Goal: Transaction & Acquisition: Download file/media

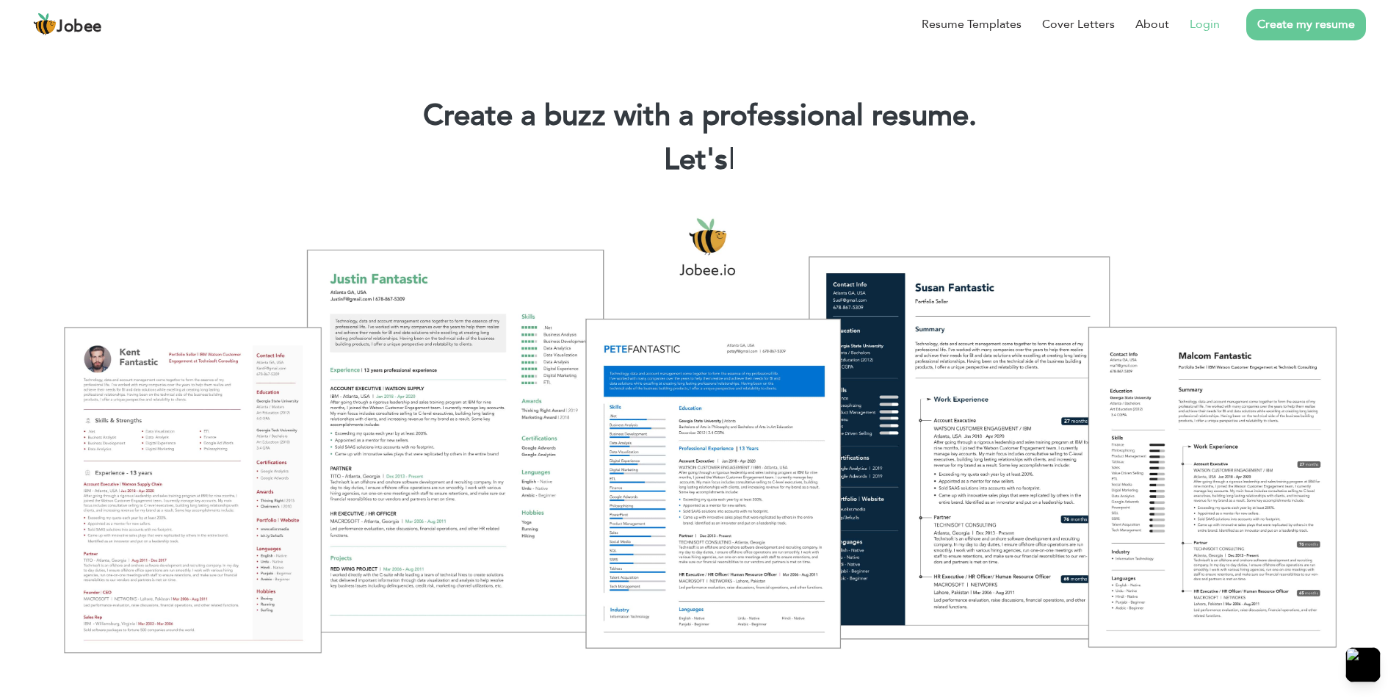
click at [1197, 32] on link "Login" at bounding box center [1205, 24] width 30 height 18
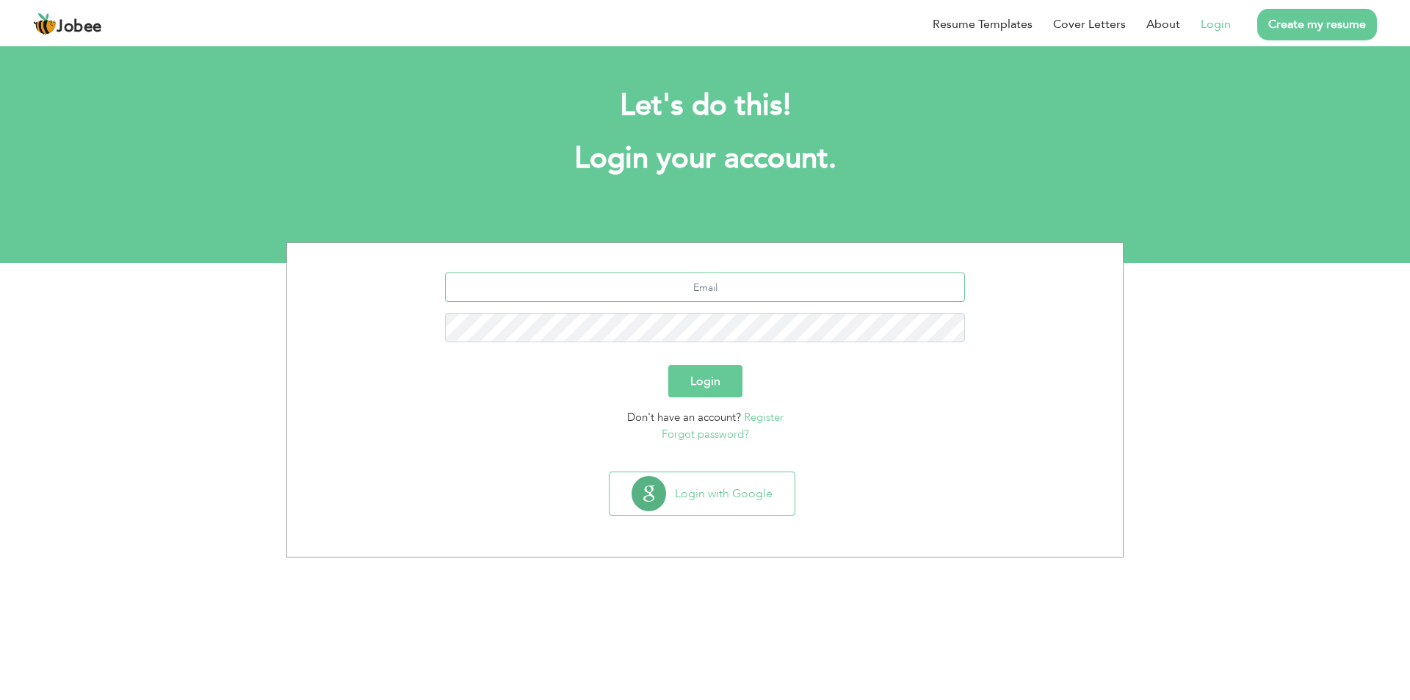
click at [493, 283] on input "text" at bounding box center [705, 286] width 521 height 29
type input "inam.aa88@gmail.com"
click at [687, 370] on button "Login" at bounding box center [705, 381] width 74 height 32
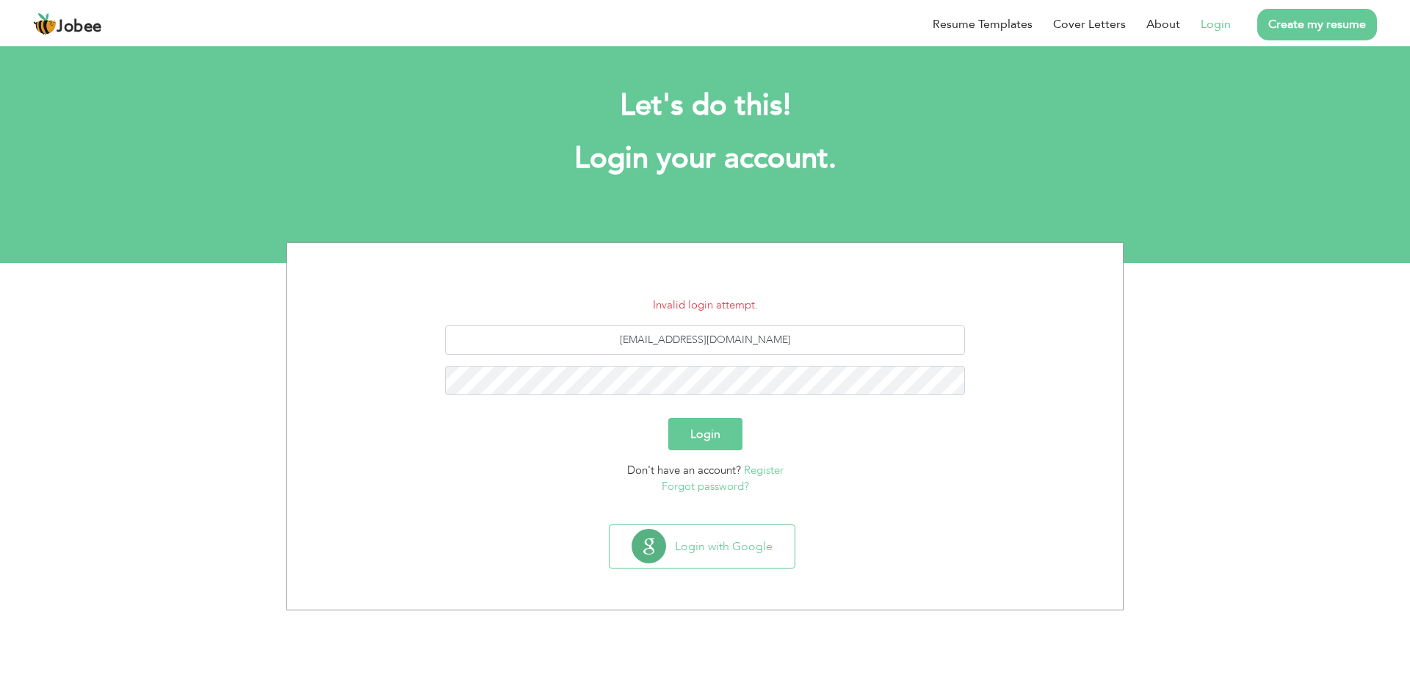
click at [731, 485] on link "Forgot password?" at bounding box center [705, 486] width 87 height 15
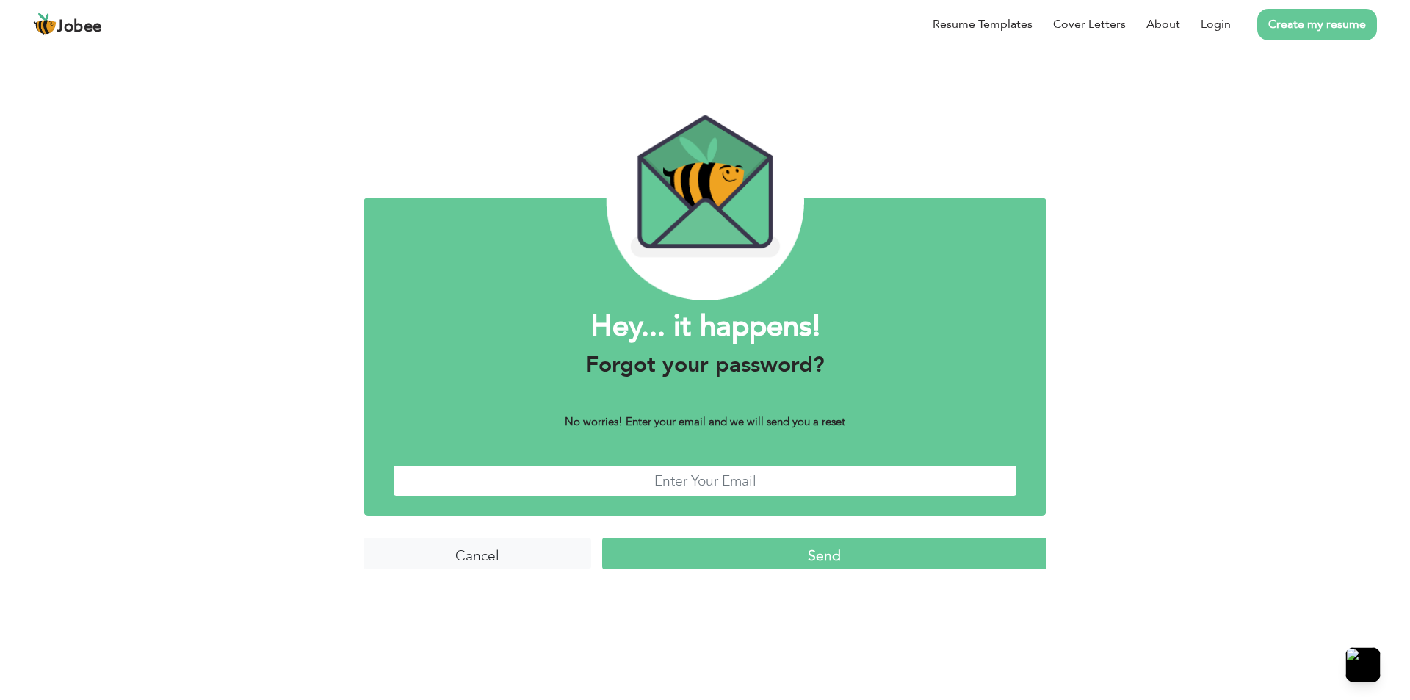
click at [620, 490] on input "text" at bounding box center [705, 481] width 624 height 32
type input "inam.aa88@gmail.com"
click at [731, 555] on input "Send" at bounding box center [824, 554] width 444 height 32
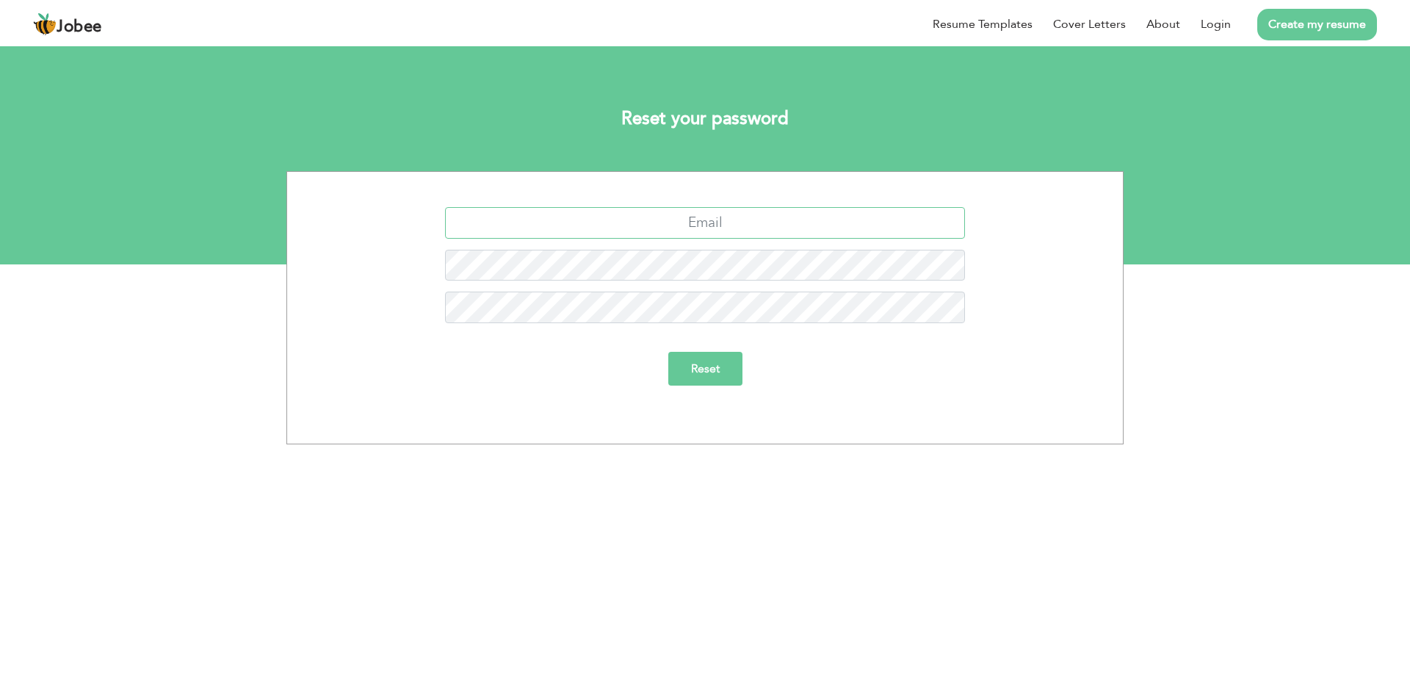
click at [602, 228] on input "text" at bounding box center [705, 223] width 521 height 32
type input "[EMAIL_ADDRESS][DOMAIN_NAME]"
click at [697, 372] on input "Reset" at bounding box center [705, 369] width 74 height 34
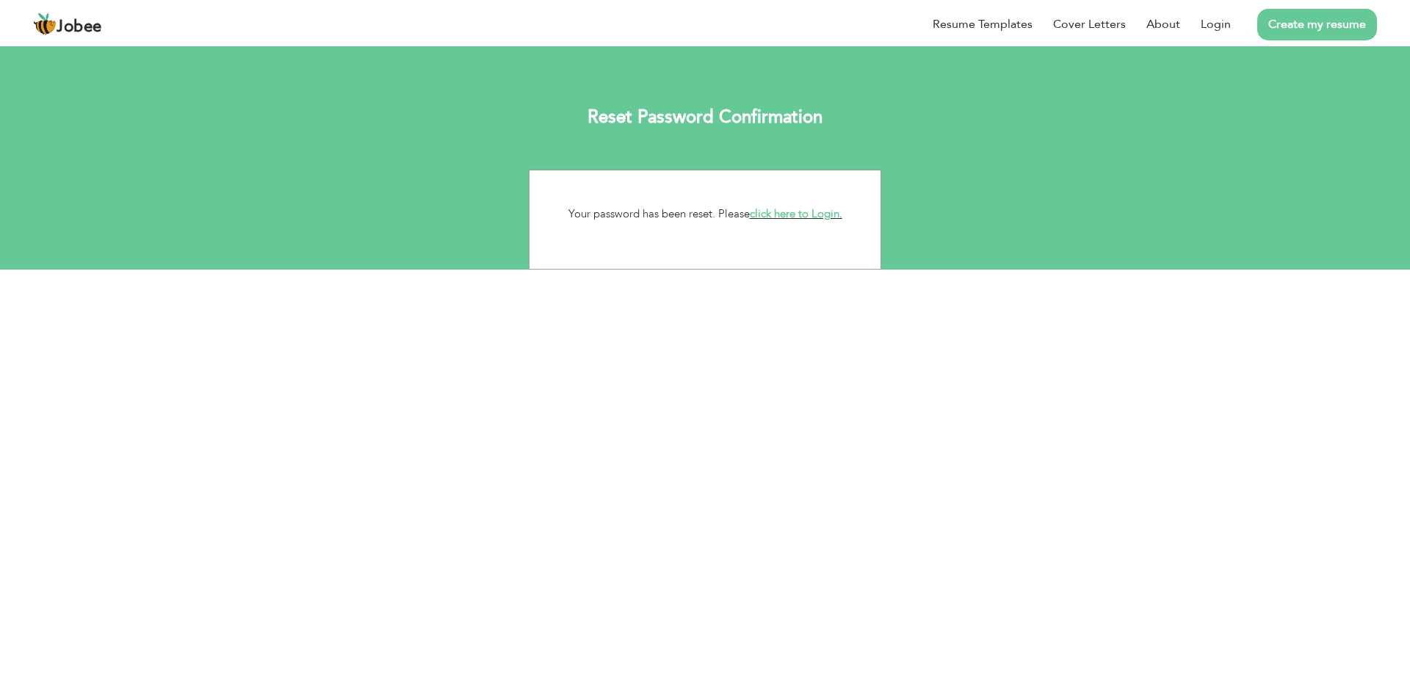
click at [789, 213] on link "click here to Login." at bounding box center [796, 213] width 93 height 15
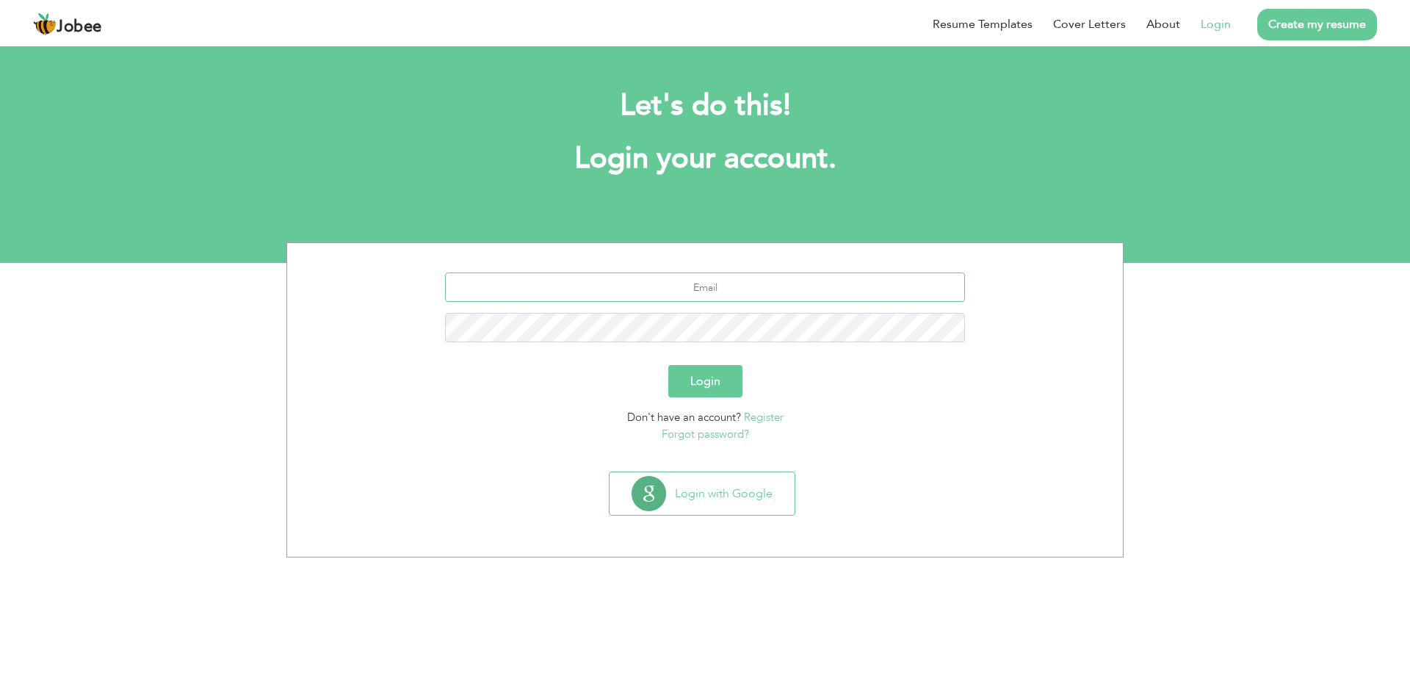
click at [643, 281] on input "text" at bounding box center [705, 286] width 521 height 29
type input "[EMAIL_ADDRESS][DOMAIN_NAME]"
click at [668, 365] on button "Login" at bounding box center [705, 381] width 74 height 32
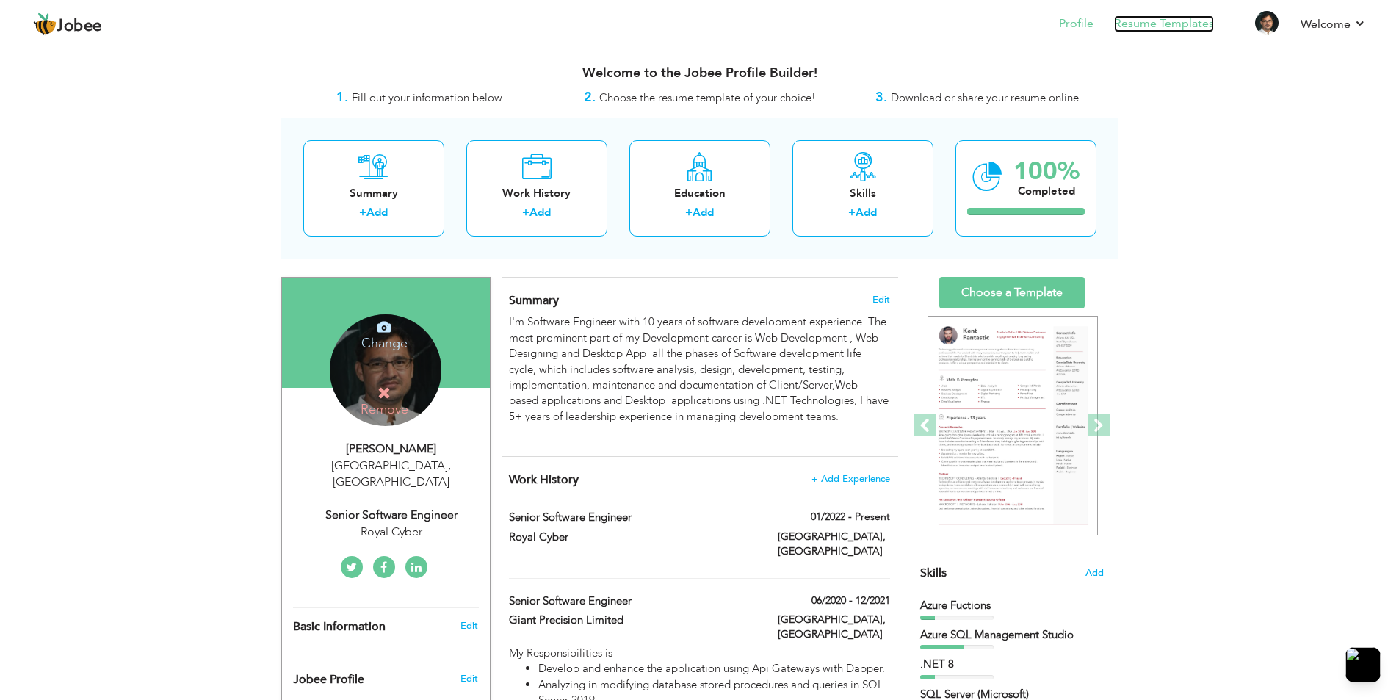
click at [1159, 21] on link "Resume Templates" at bounding box center [1164, 23] width 100 height 17
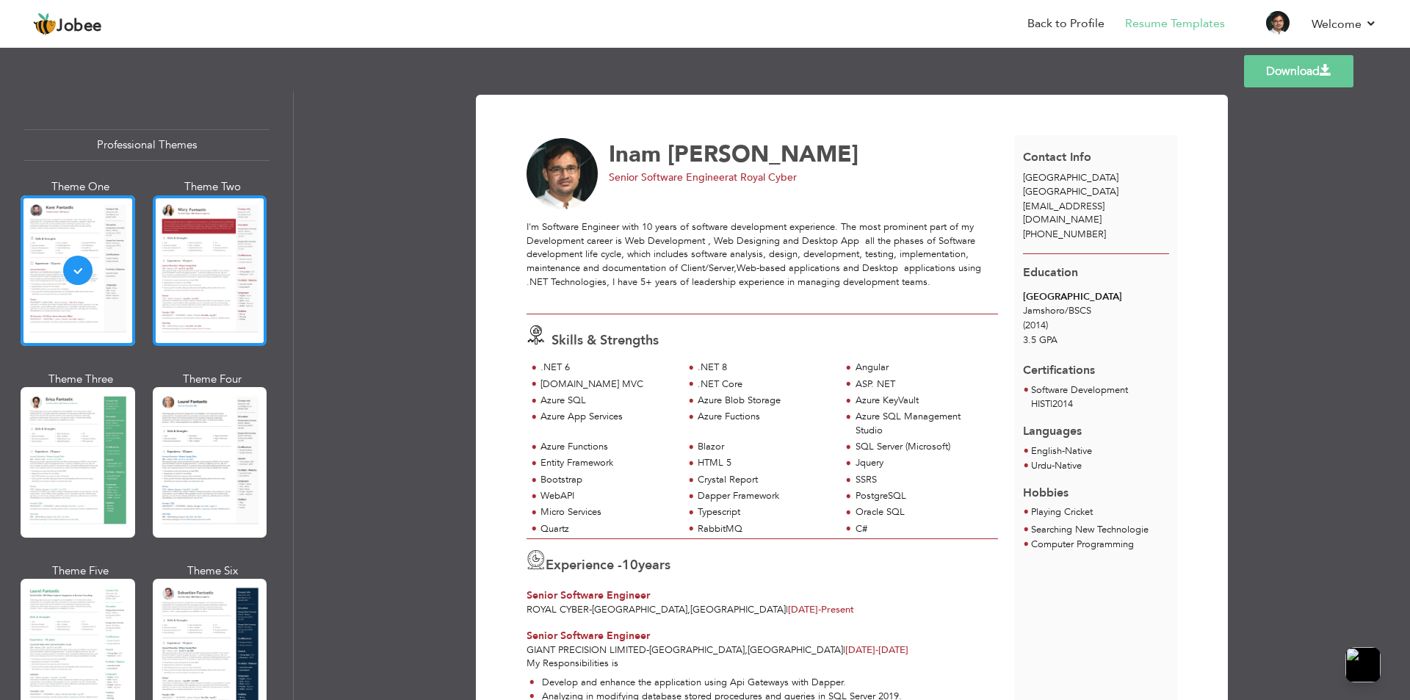
click at [206, 263] on div at bounding box center [210, 270] width 115 height 151
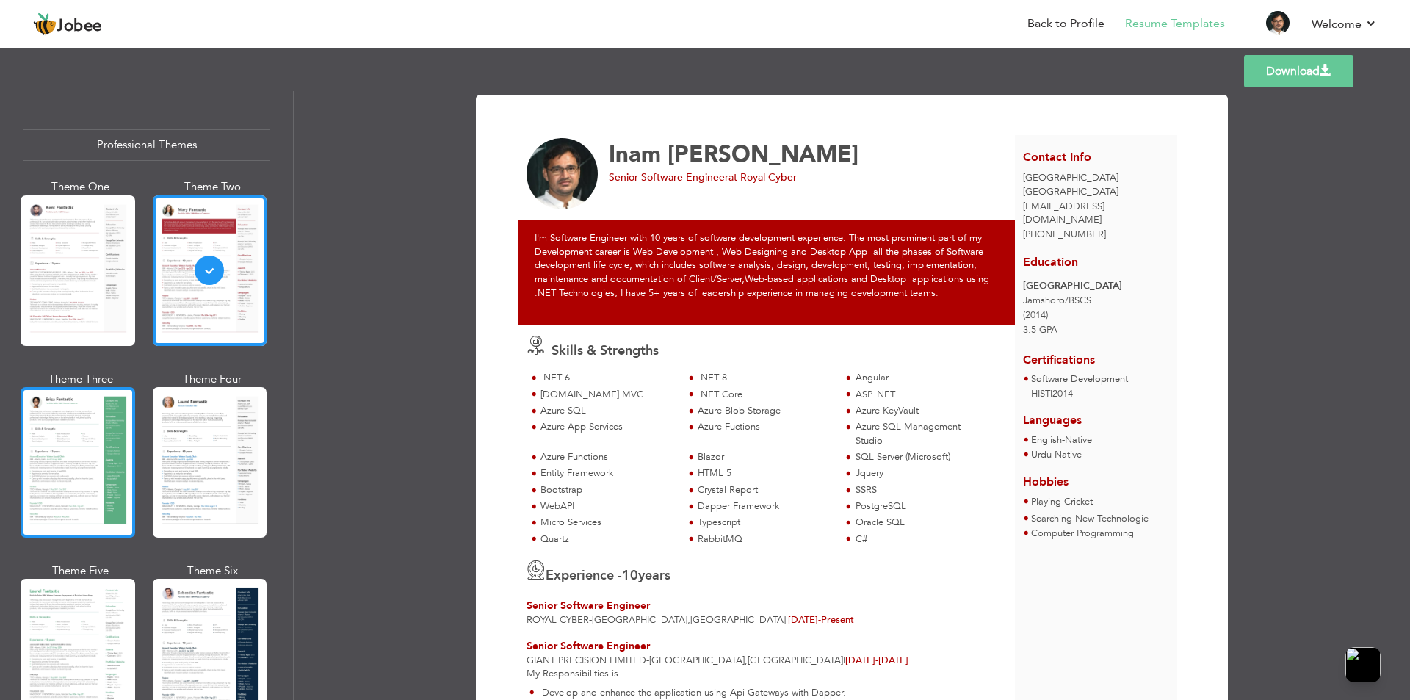
click at [109, 458] on div at bounding box center [78, 462] width 115 height 151
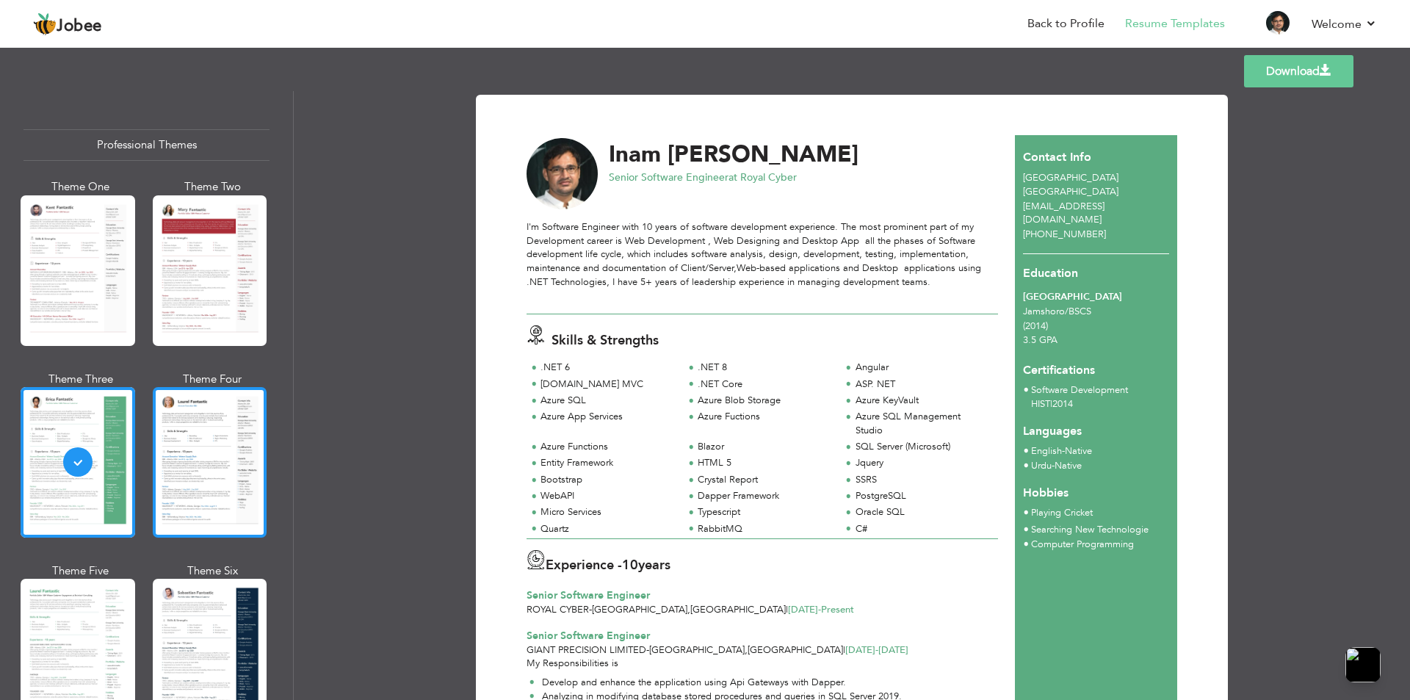
click at [226, 448] on div at bounding box center [210, 462] width 115 height 151
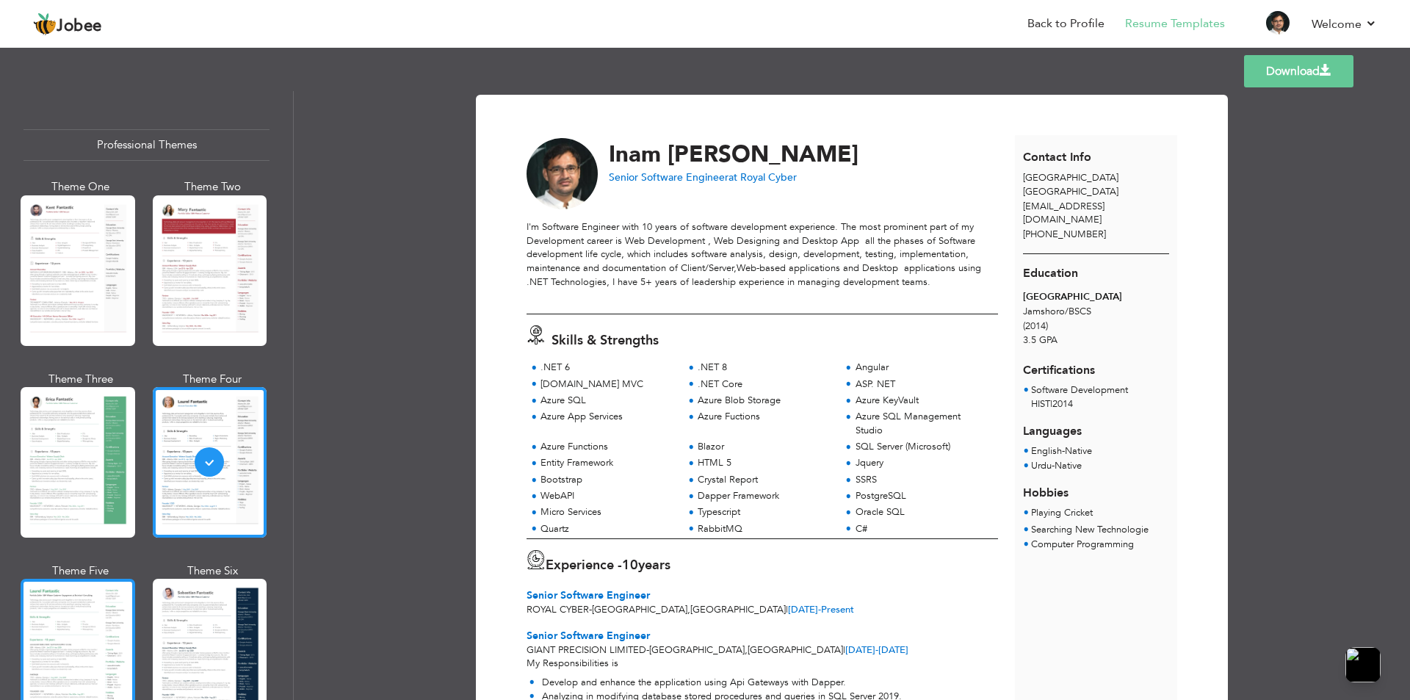
click at [75, 624] on div at bounding box center [78, 654] width 115 height 151
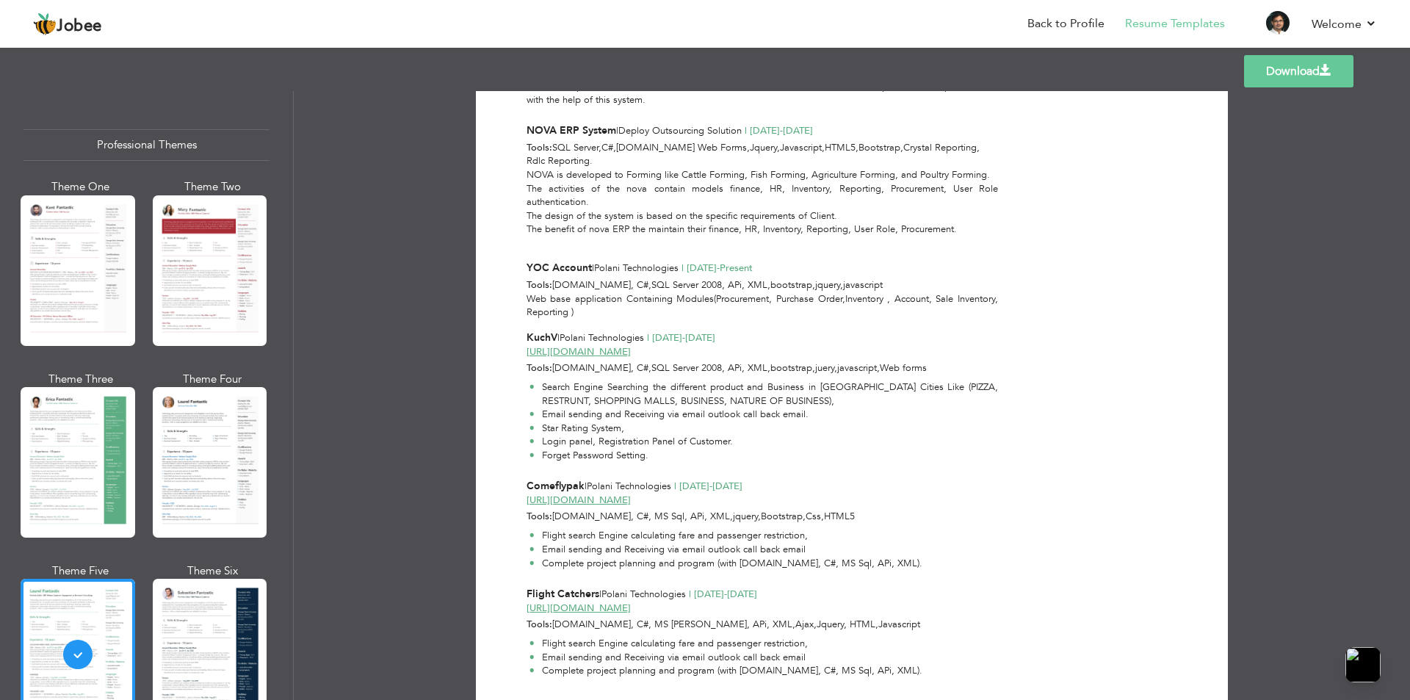
scroll to position [1544, 0]
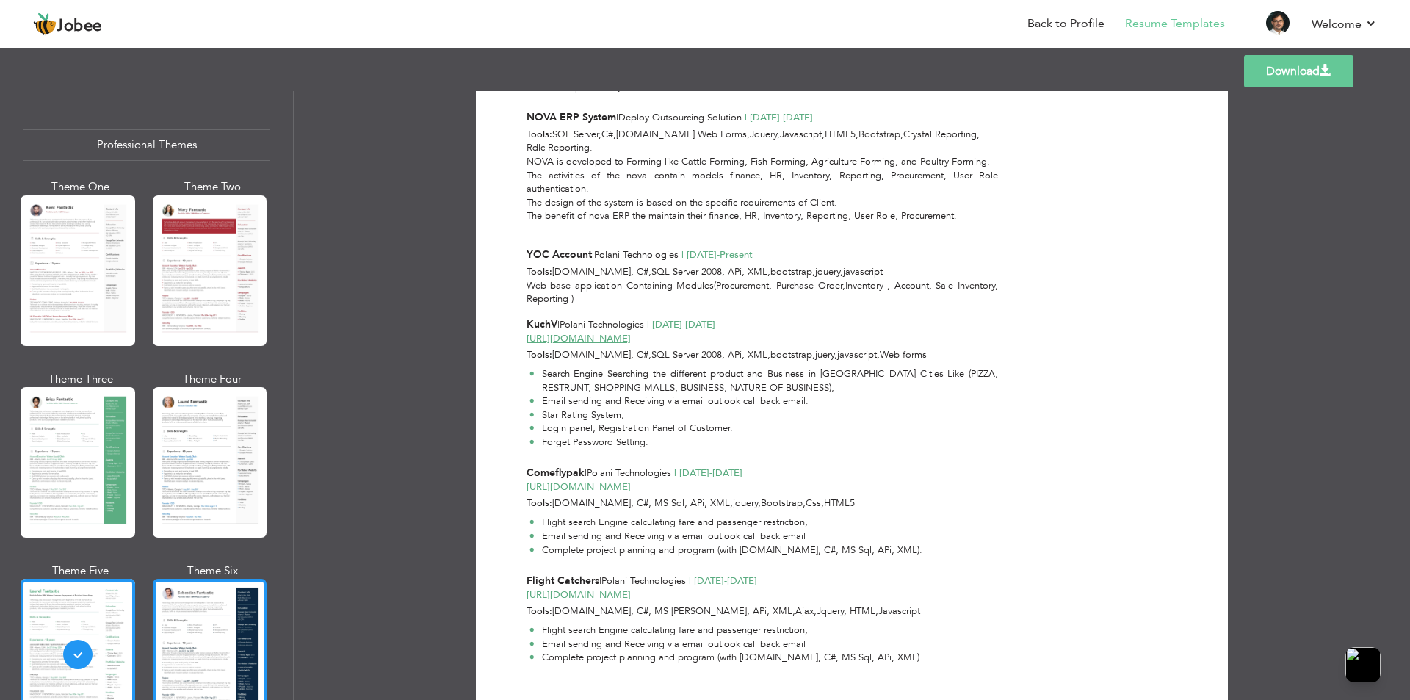
drag, startPoint x: 275, startPoint y: 619, endPoint x: 249, endPoint y: 615, distance: 26.0
click at [249, 615] on div "Professional Themes Theme One Theme Two Theme Three Theme Six" at bounding box center [146, 395] width 293 height 609
click at [249, 615] on div at bounding box center [210, 654] width 115 height 151
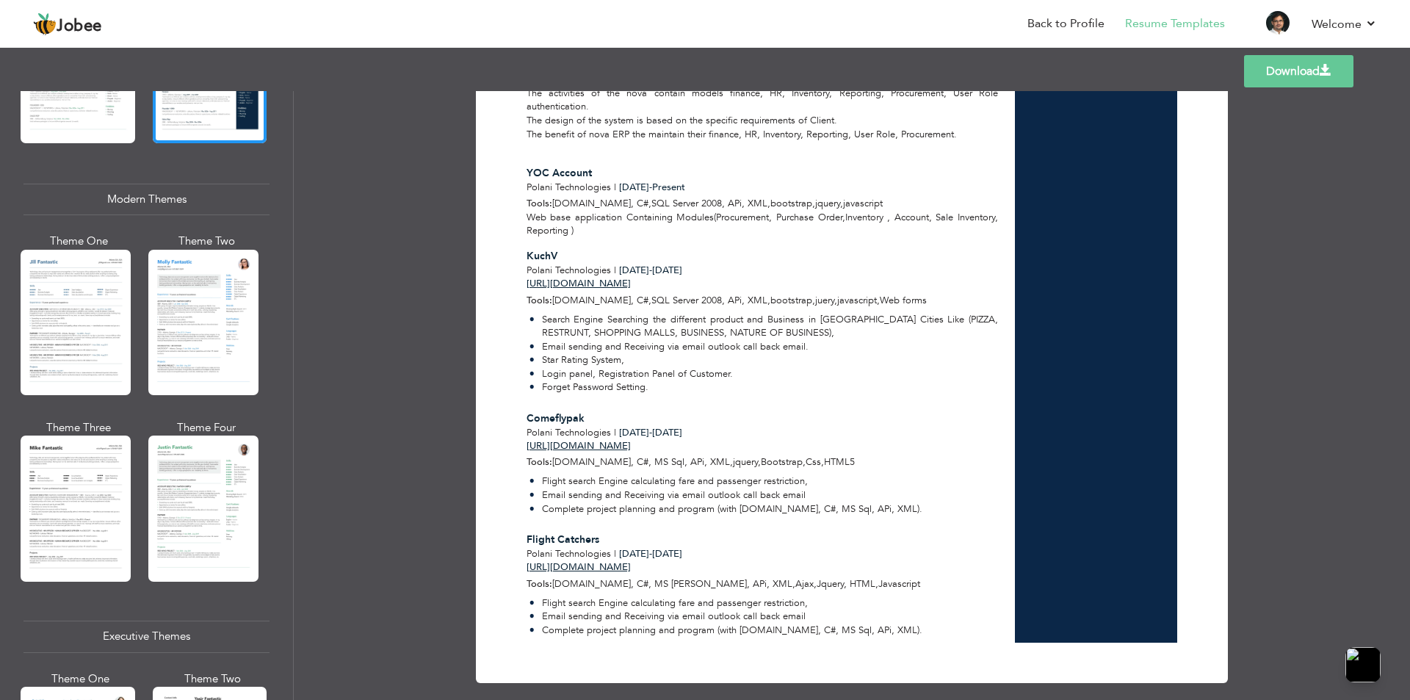
scroll to position [568, 0]
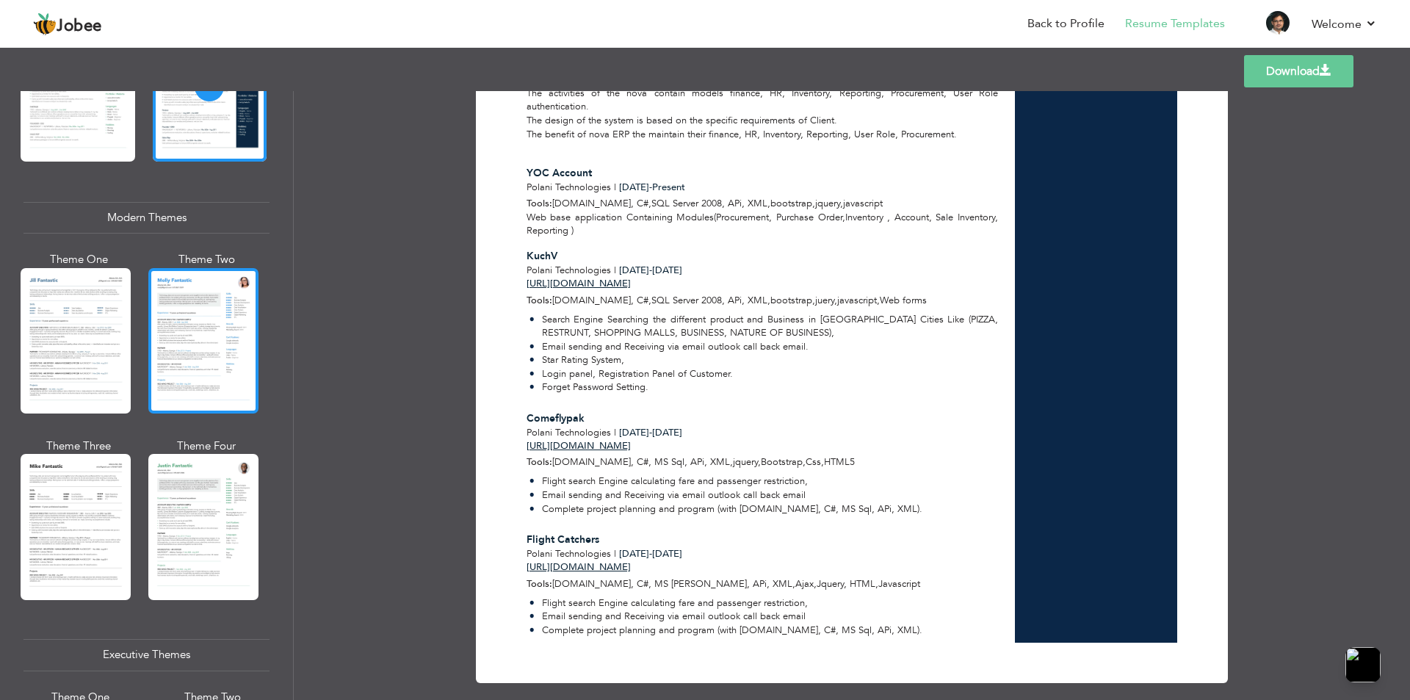
click at [200, 322] on div at bounding box center [203, 340] width 110 height 145
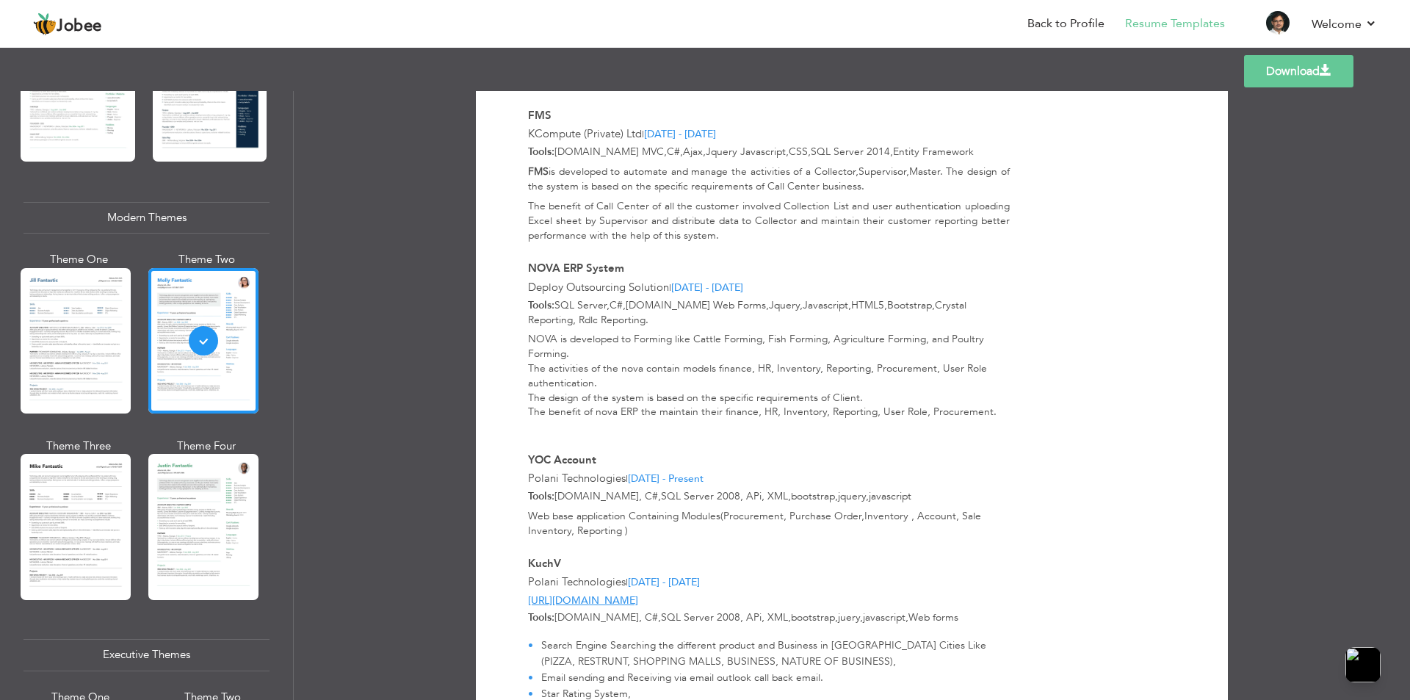
scroll to position [1683, 0]
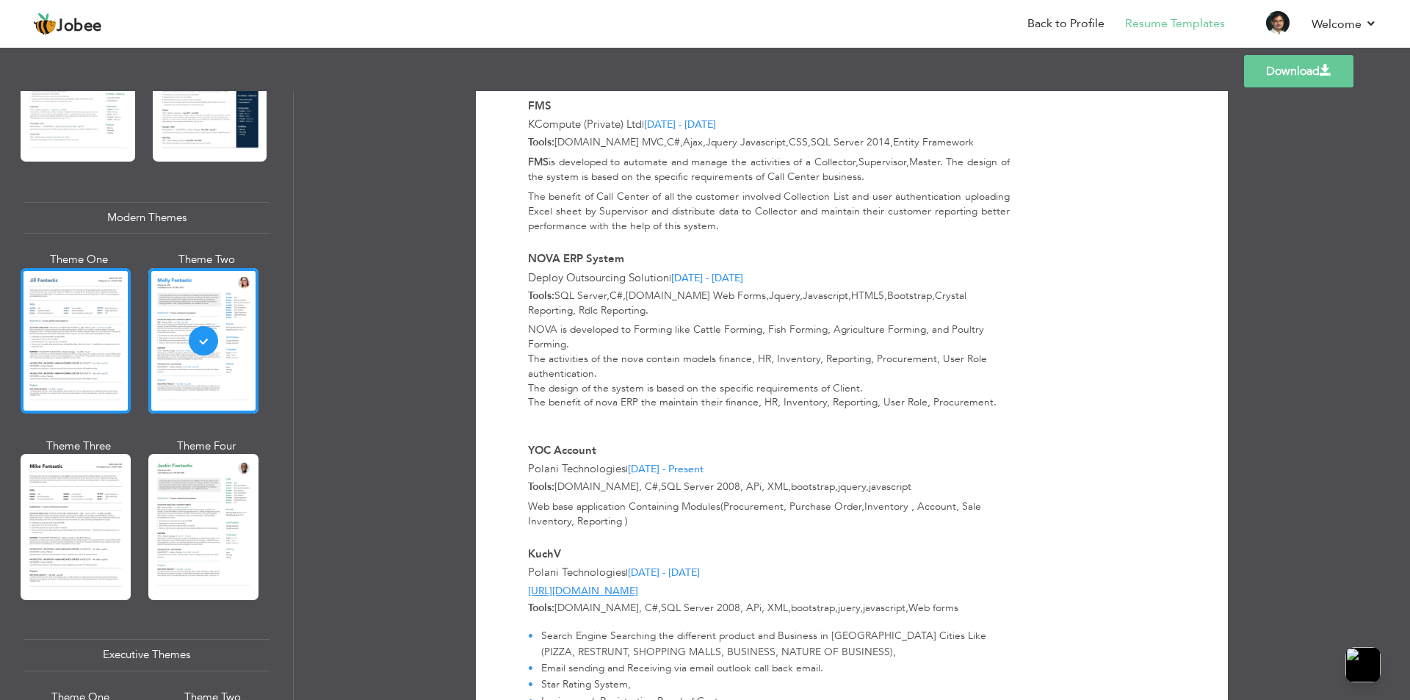
click at [114, 364] on div at bounding box center [76, 340] width 110 height 145
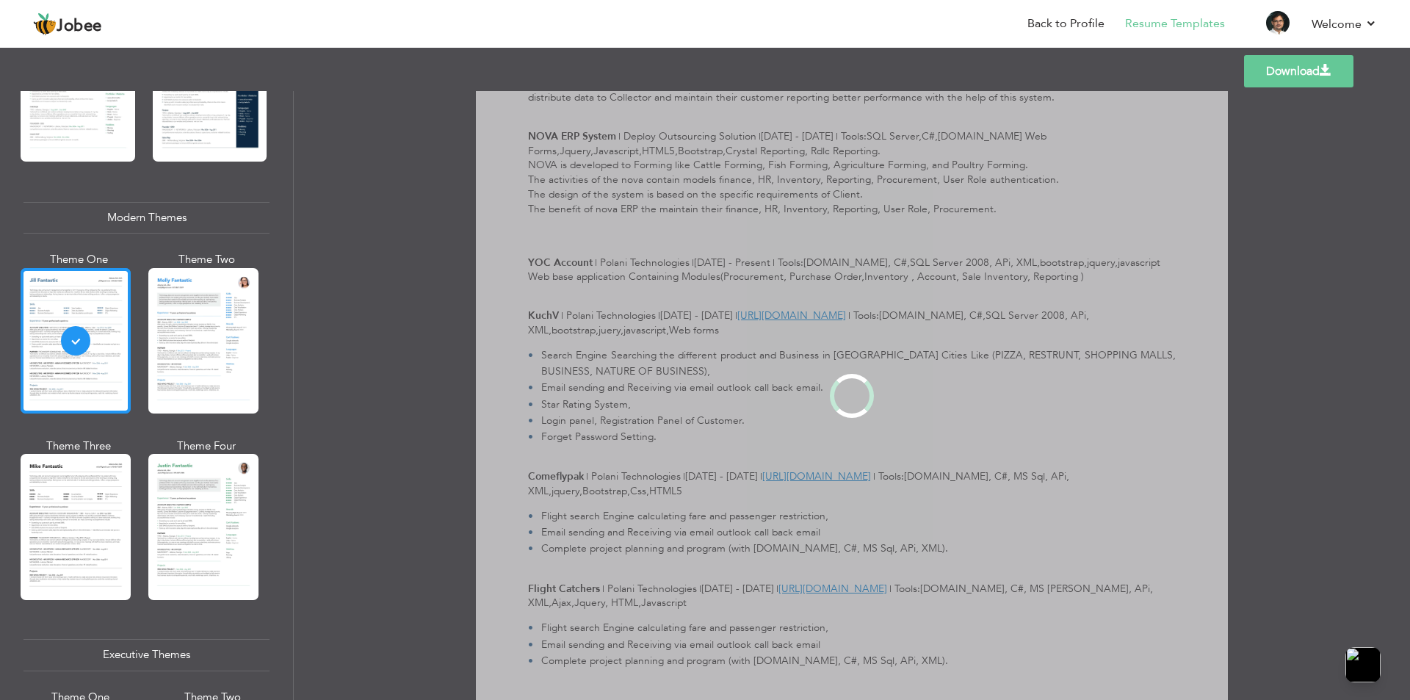
scroll to position [0, 0]
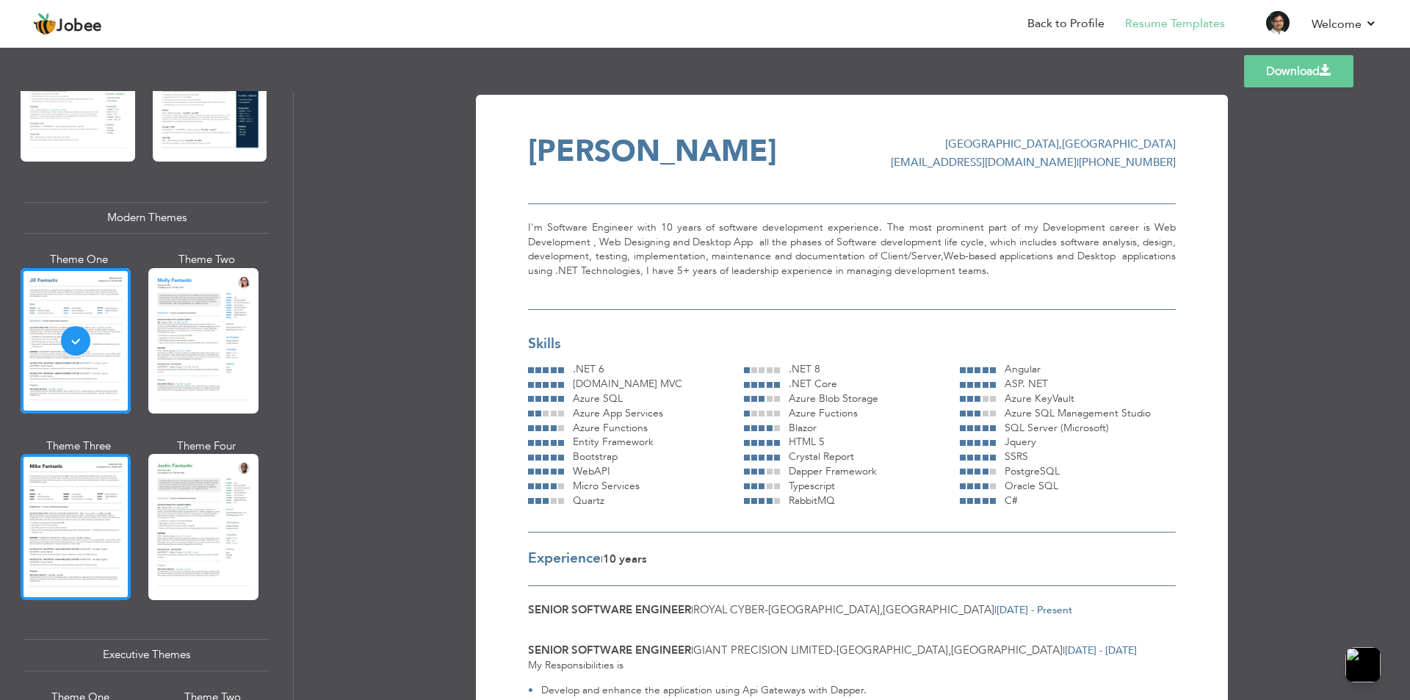
click at [31, 580] on div at bounding box center [76, 526] width 110 height 145
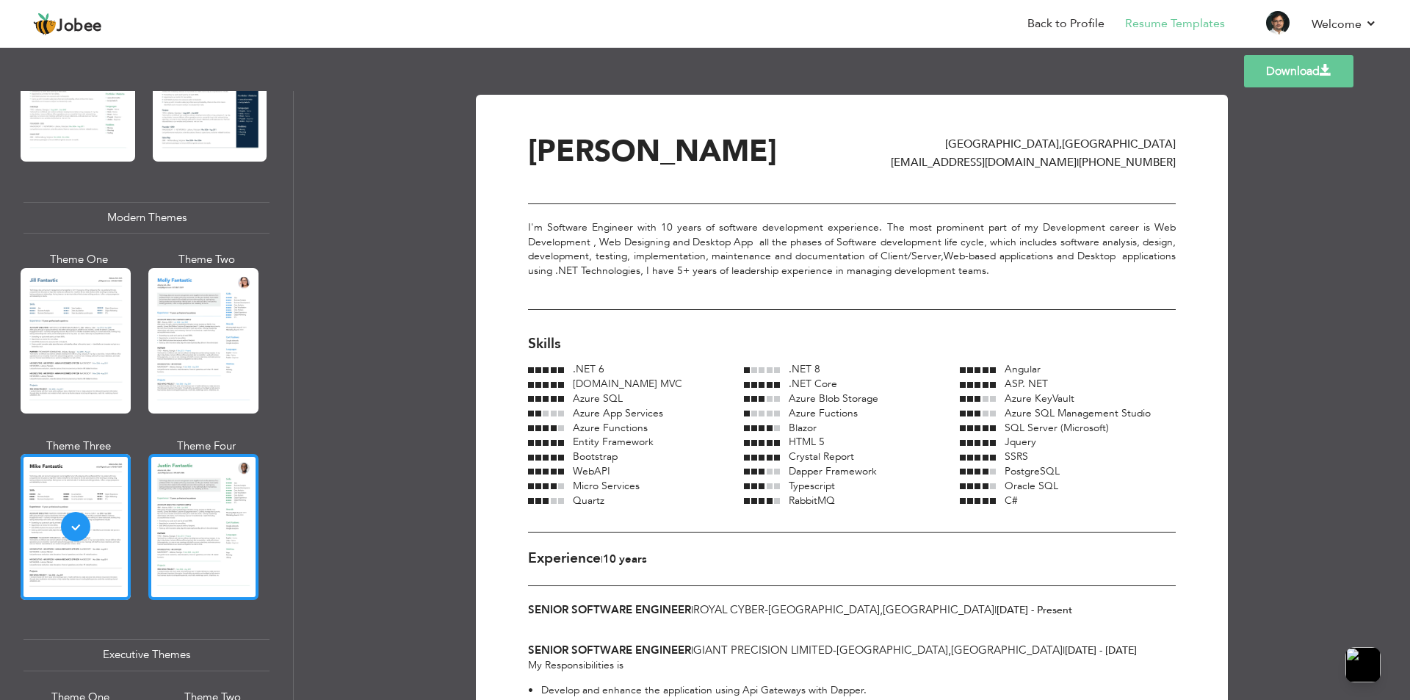
click at [215, 530] on div at bounding box center [203, 526] width 110 height 145
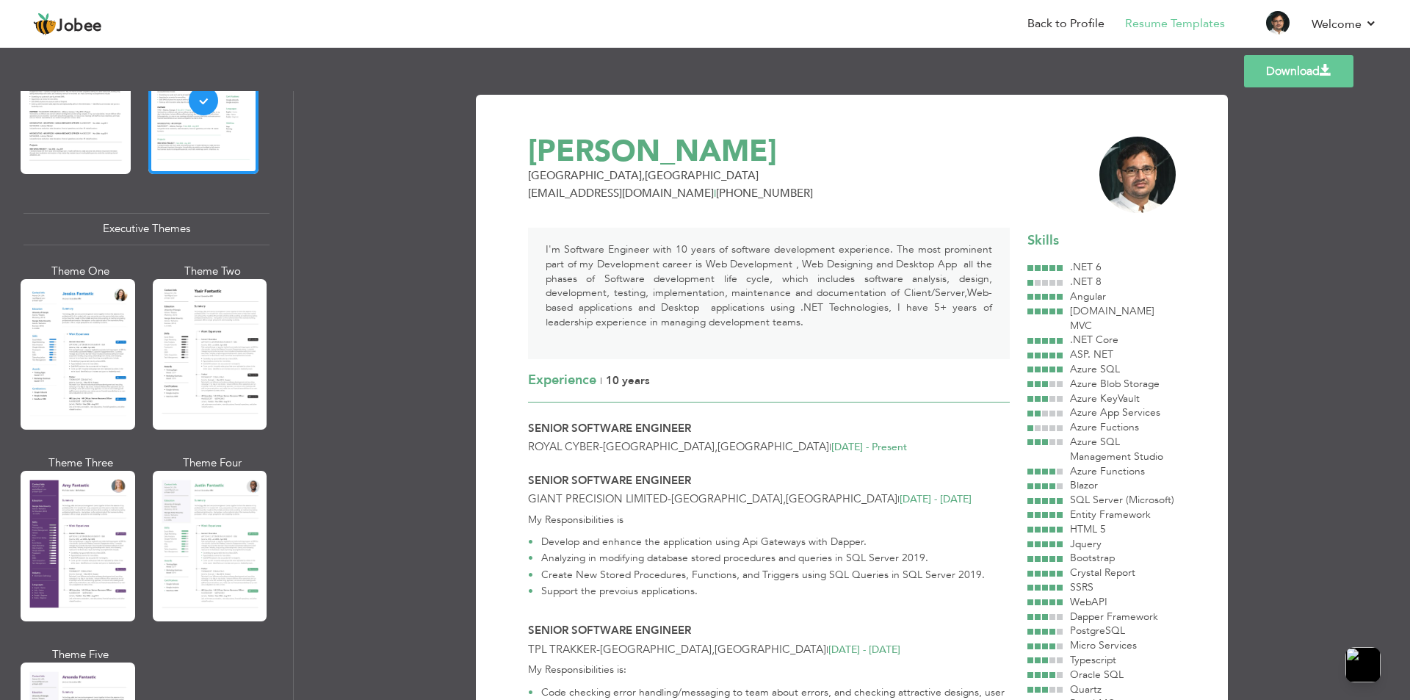
scroll to position [1008, 0]
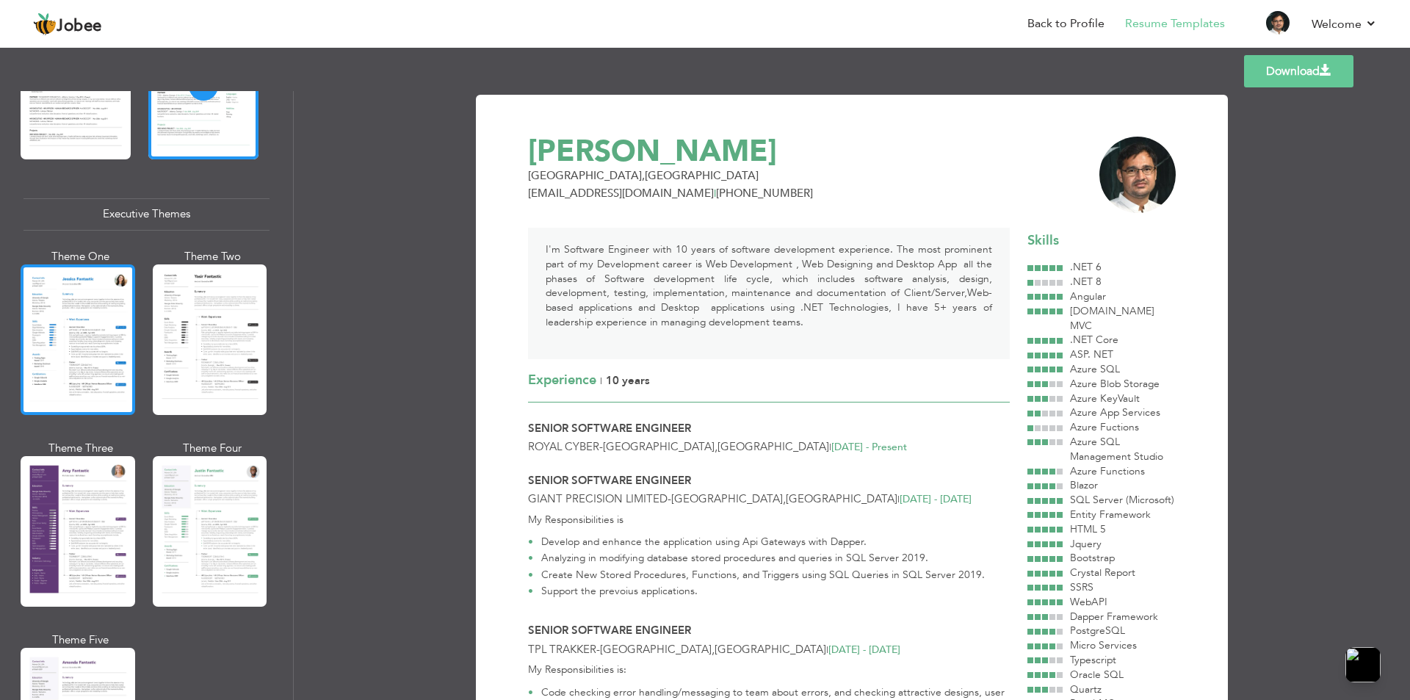
click at [62, 298] on div at bounding box center [78, 339] width 115 height 151
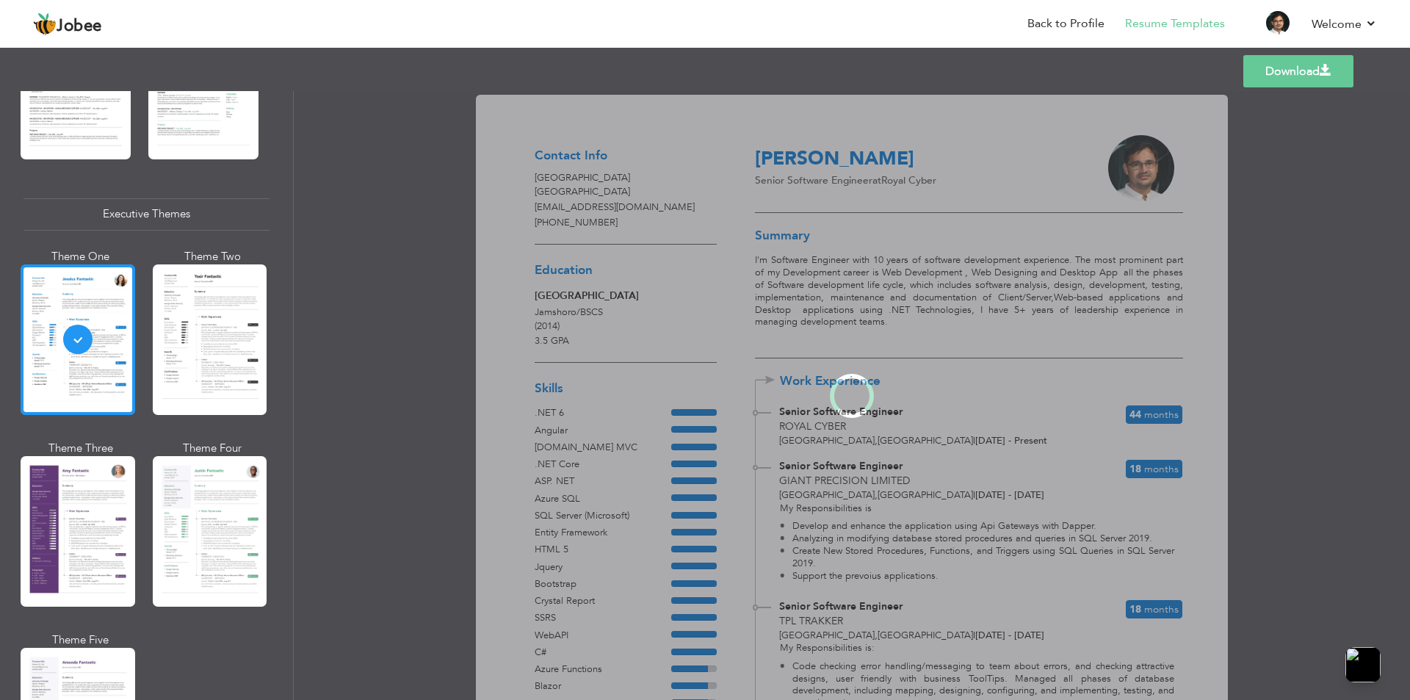
scroll to position [1008, 0]
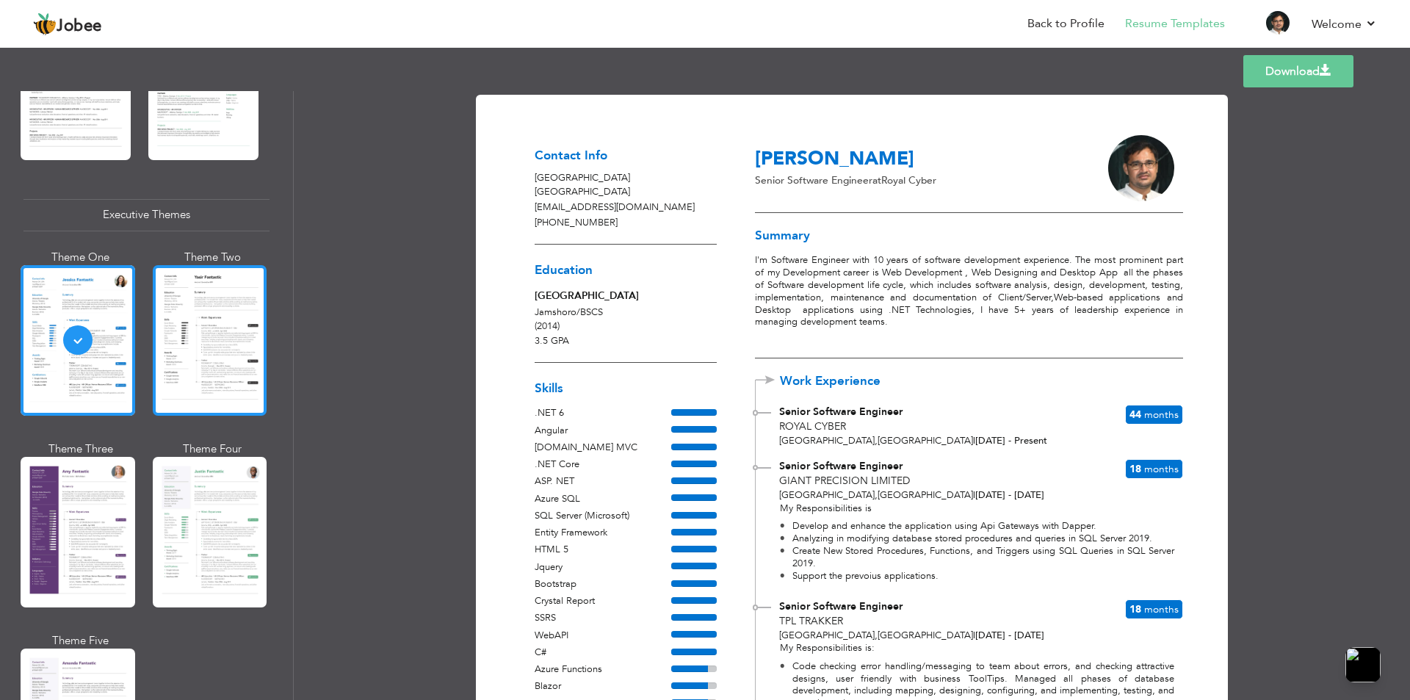
click at [177, 314] on div at bounding box center [210, 340] width 115 height 151
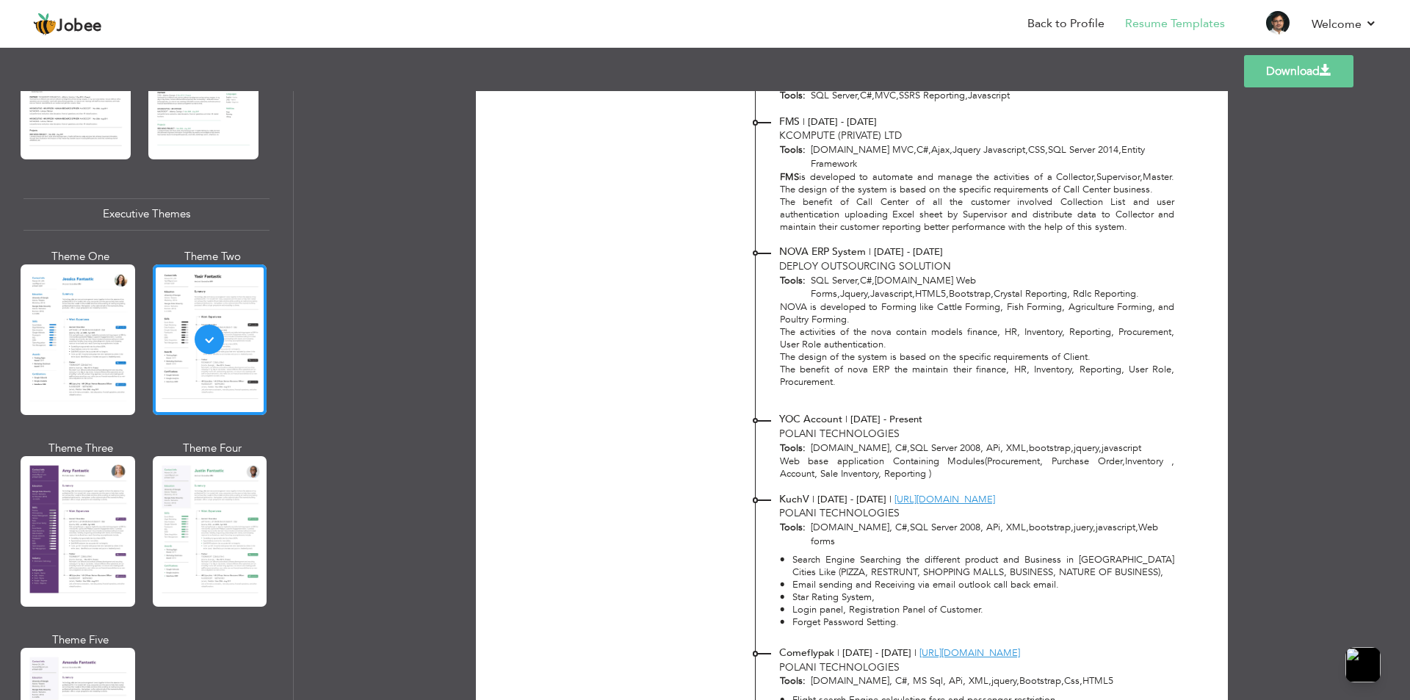
scroll to position [0, 0]
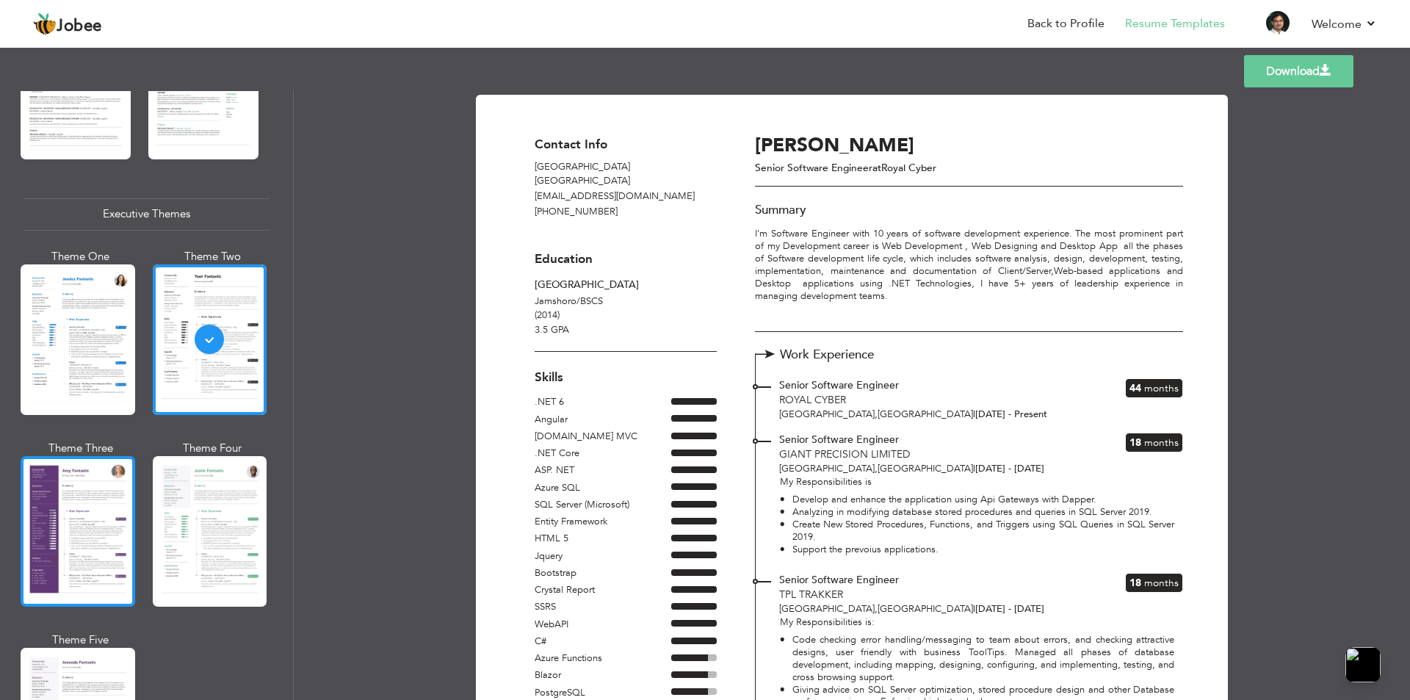
click at [110, 487] on div at bounding box center [78, 531] width 115 height 151
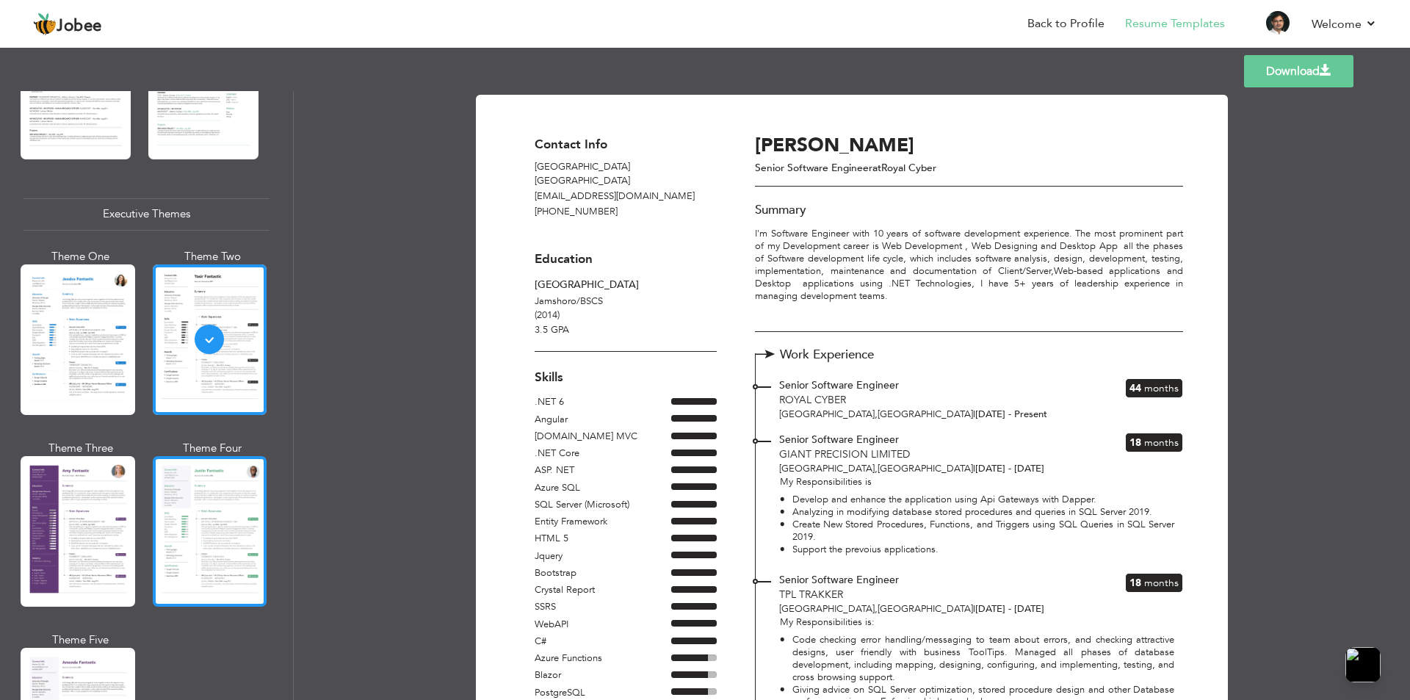
click at [164, 496] on div at bounding box center [210, 531] width 115 height 151
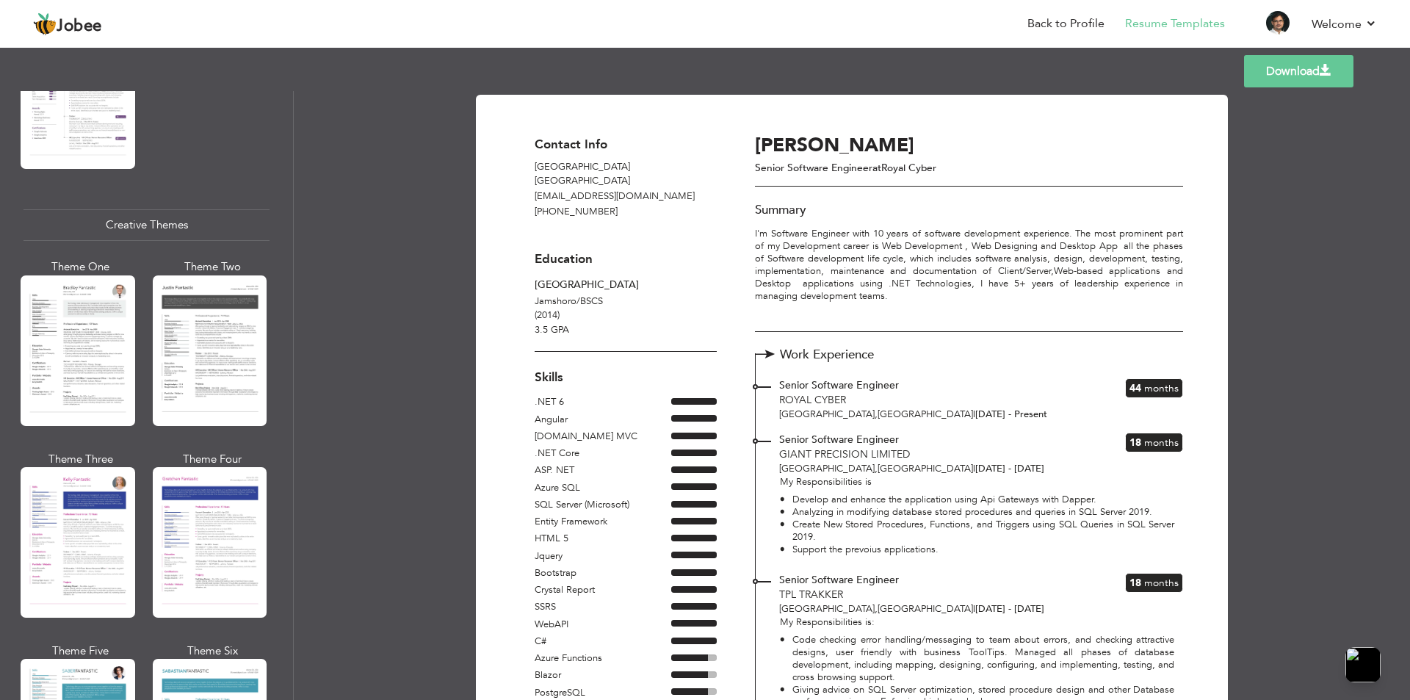
scroll to position [1623, 0]
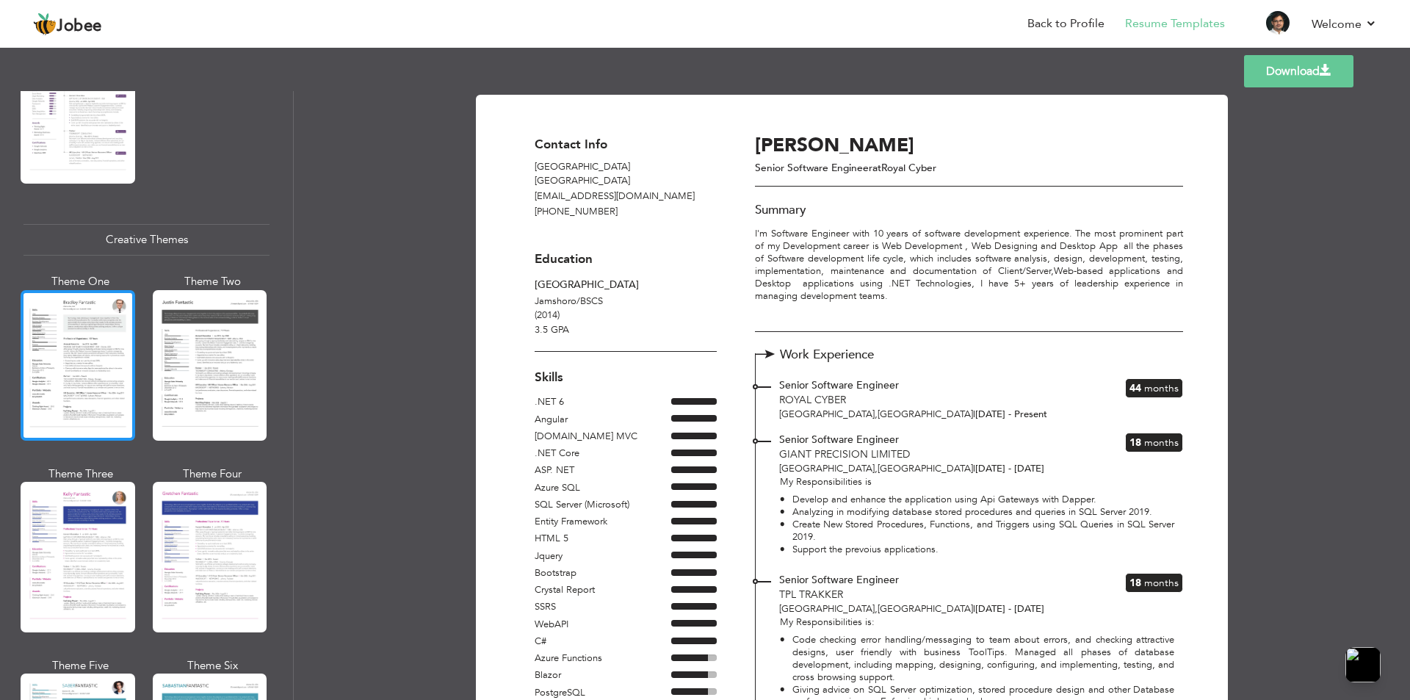
click at [62, 303] on div at bounding box center [78, 365] width 115 height 151
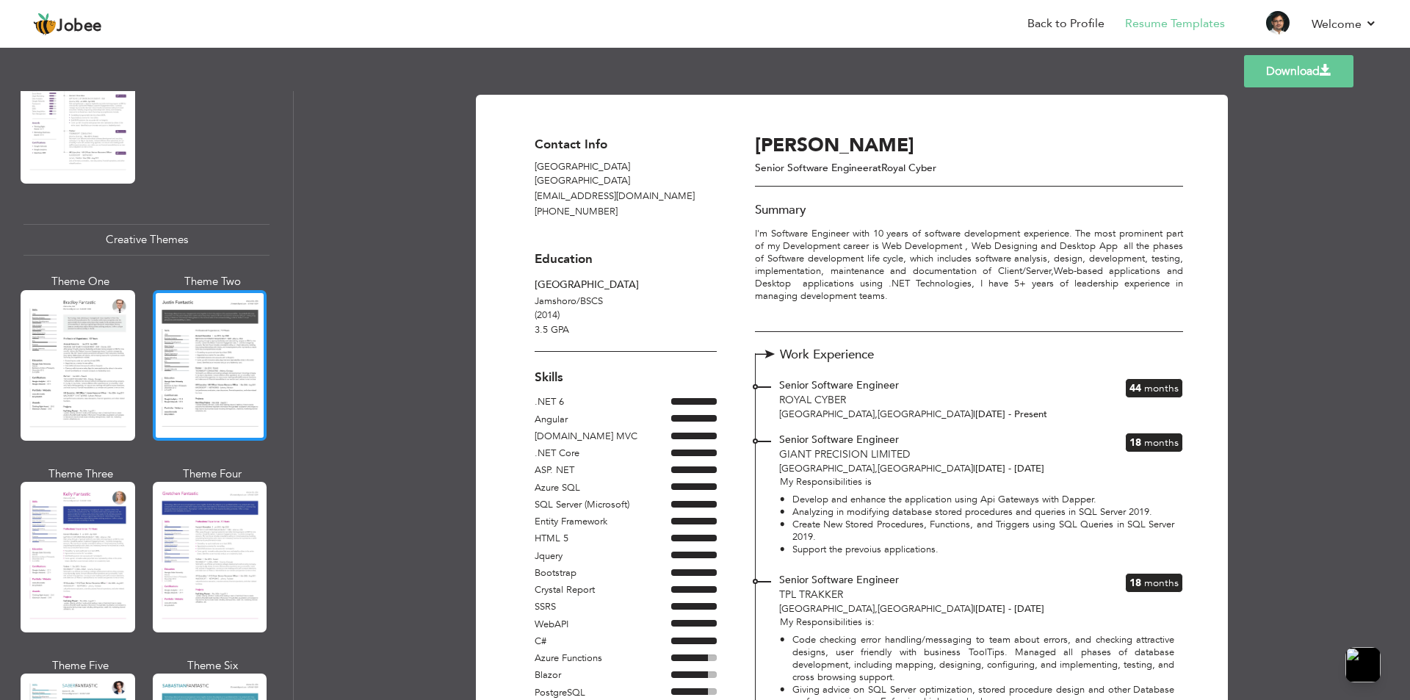
click at [202, 366] on div at bounding box center [210, 365] width 115 height 151
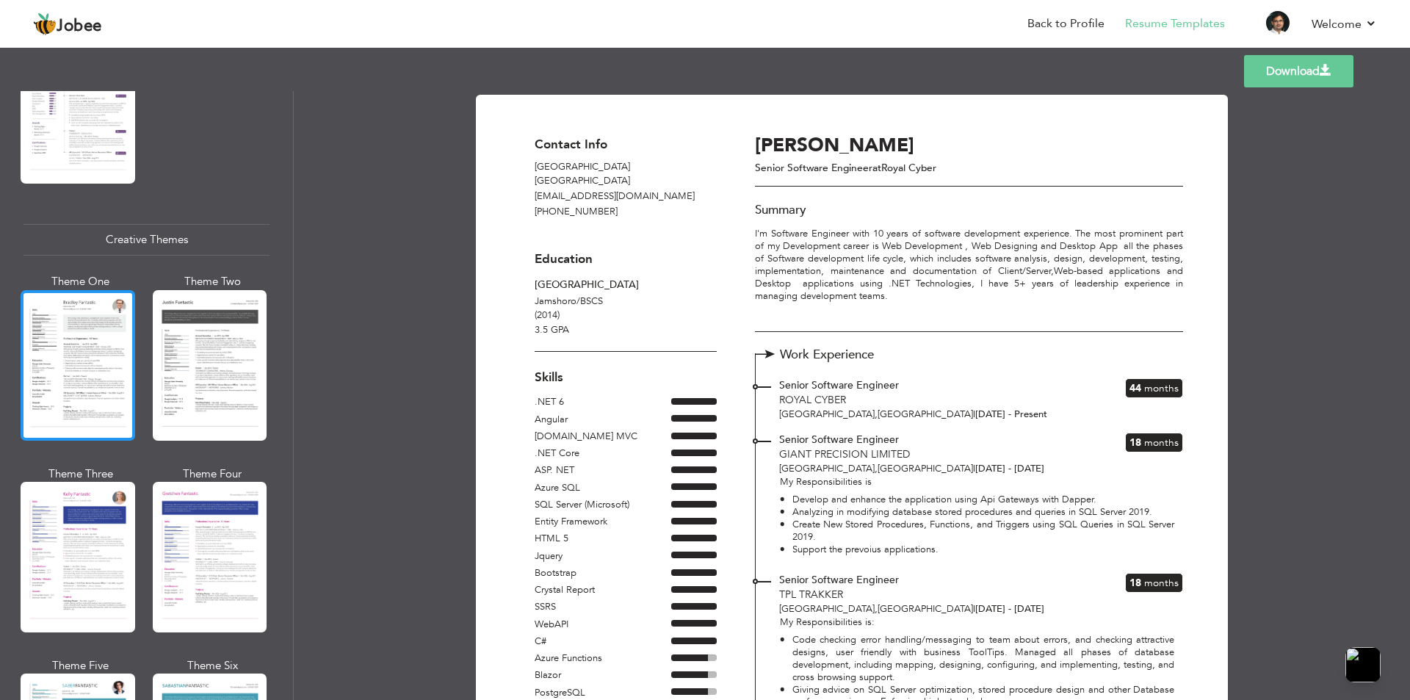
click at [51, 347] on div at bounding box center [78, 365] width 115 height 151
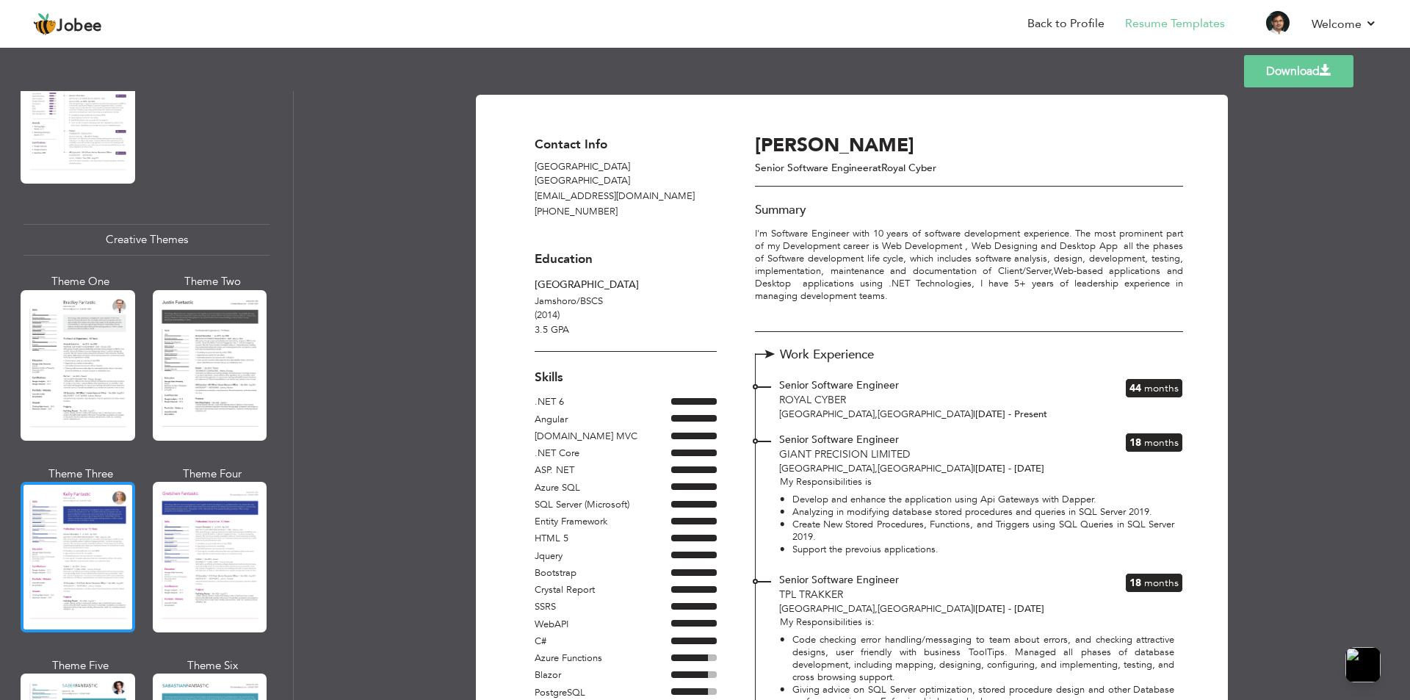
click at [27, 482] on div at bounding box center [78, 557] width 115 height 151
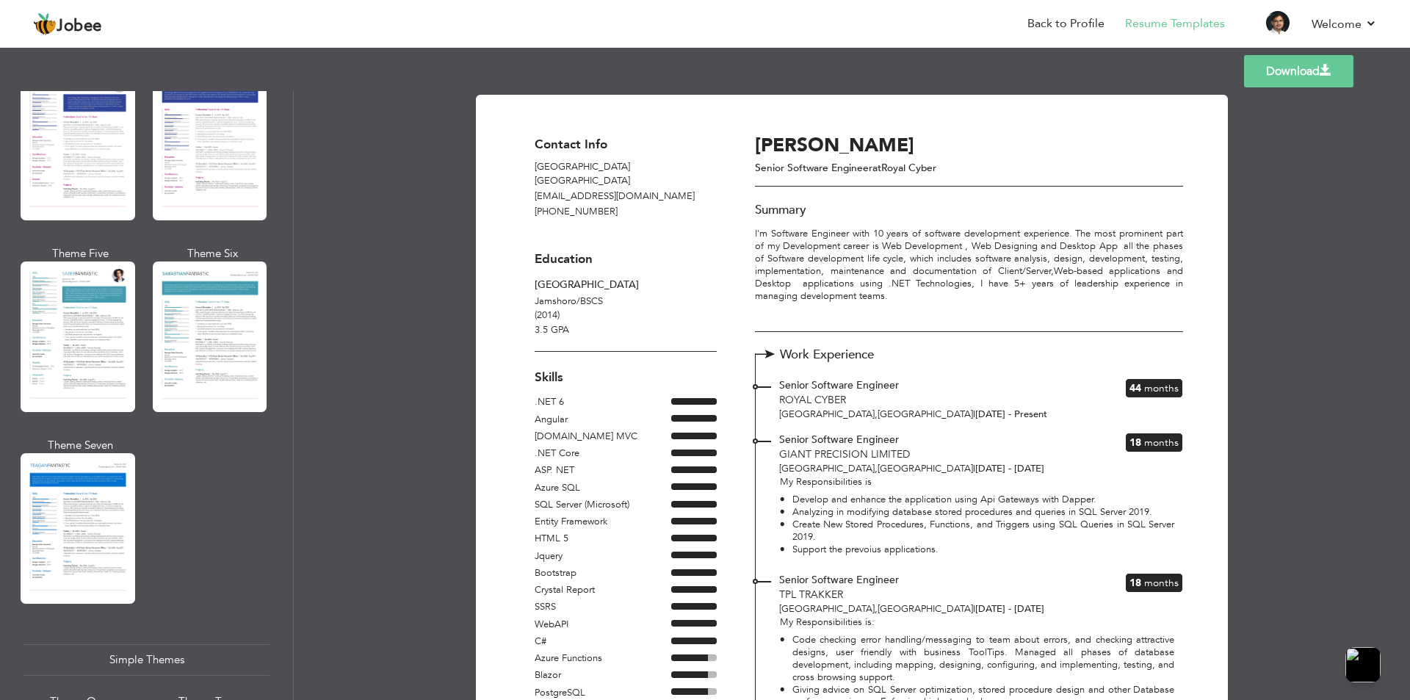
scroll to position [2038, 0]
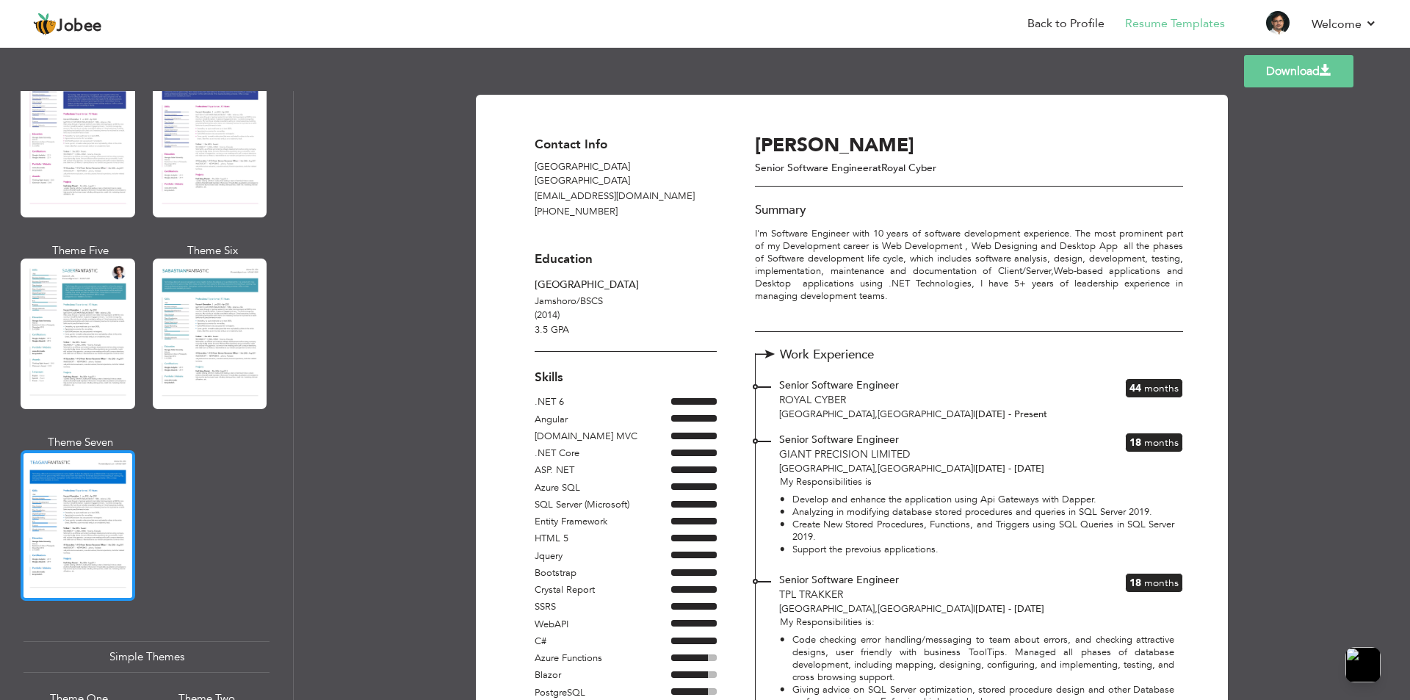
click at [69, 504] on div at bounding box center [78, 525] width 115 height 151
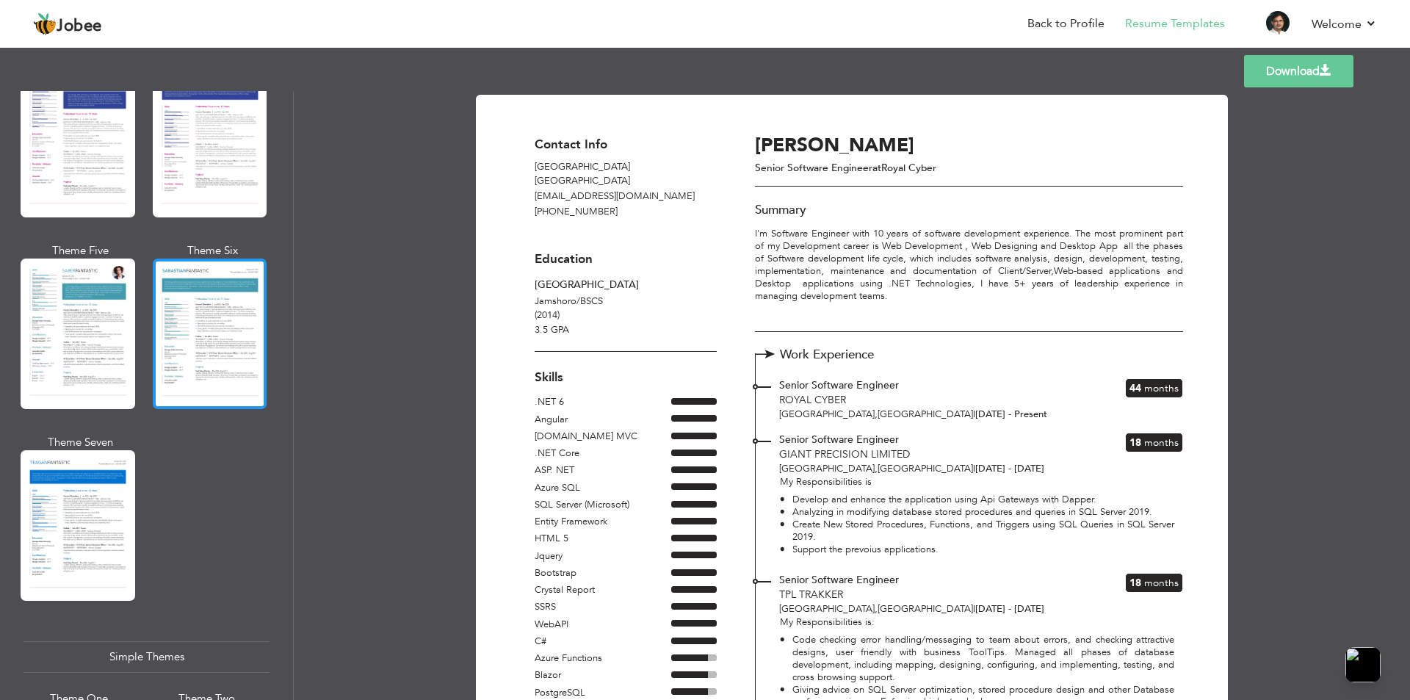
click at [205, 331] on div at bounding box center [210, 334] width 115 height 151
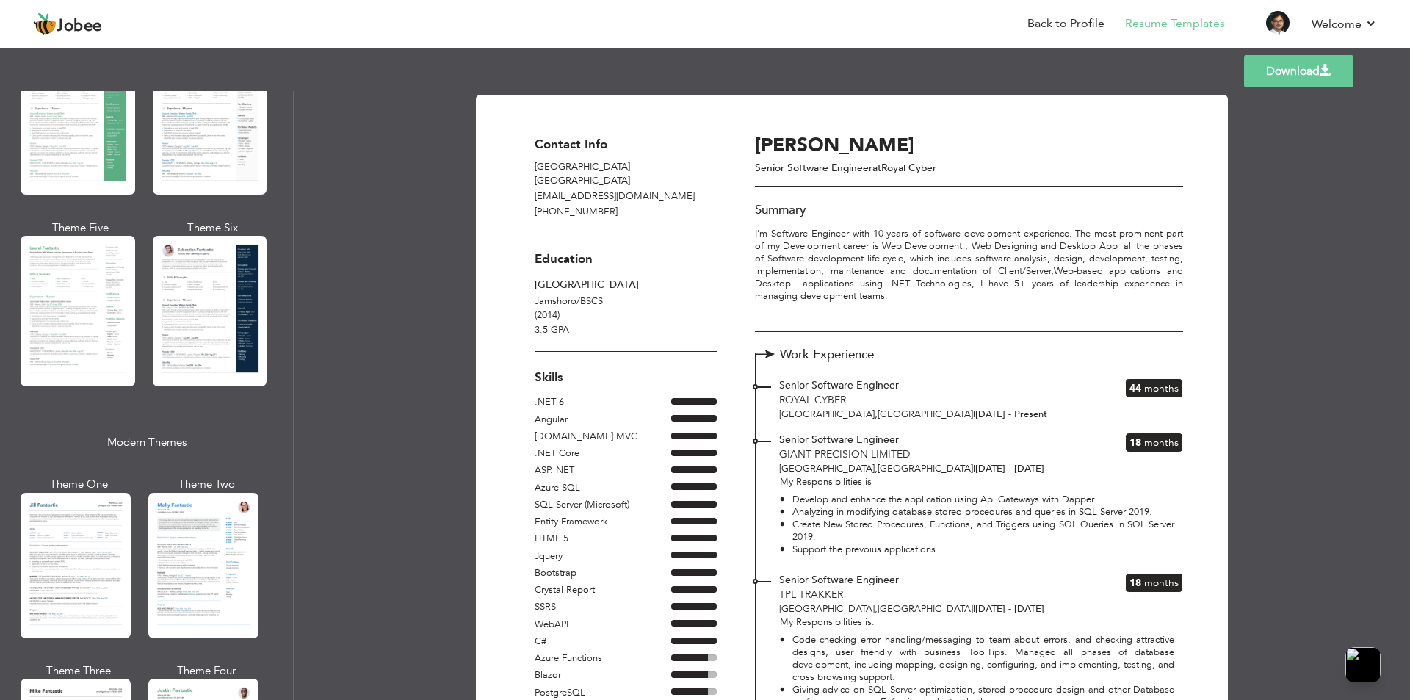
scroll to position [0, 0]
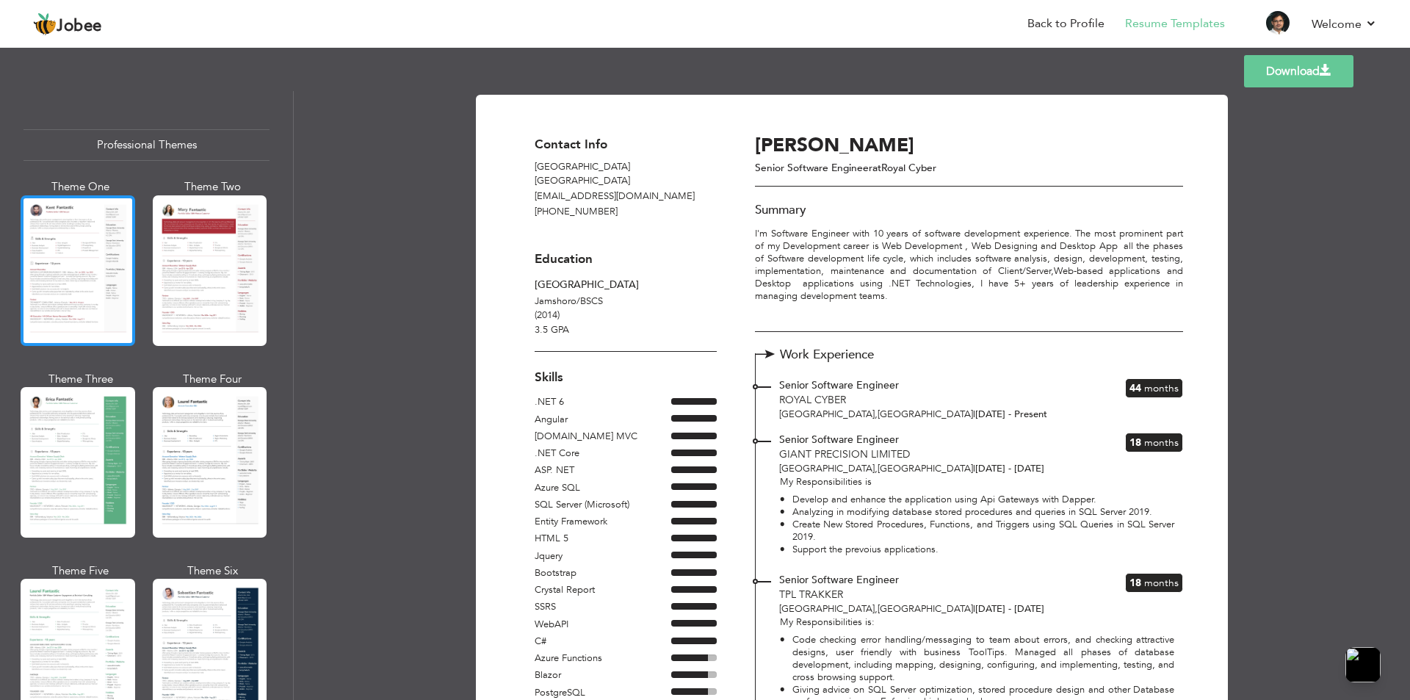
click at [68, 248] on div at bounding box center [78, 270] width 115 height 151
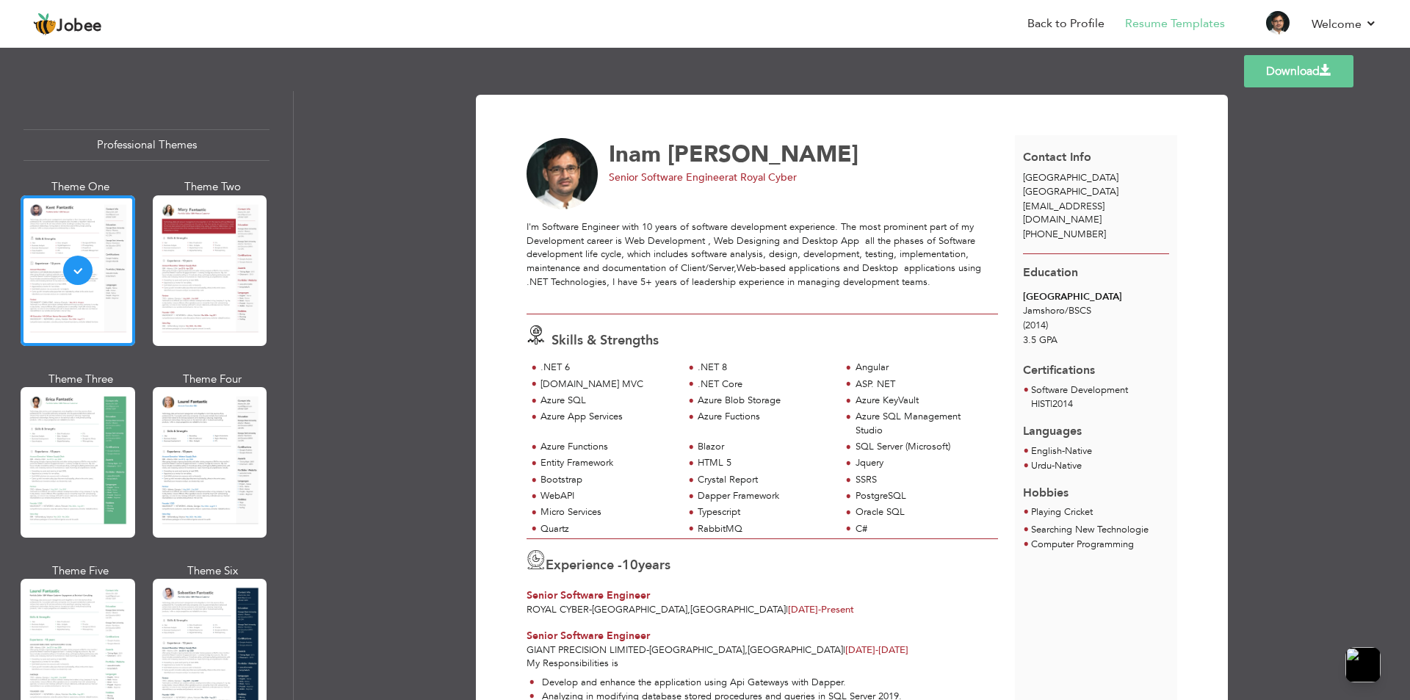
click at [1286, 73] on link "Download" at bounding box center [1298, 71] width 109 height 32
click at [1295, 69] on link "Download" at bounding box center [1298, 71] width 109 height 32
click at [1131, 176] on div "Karachi Pakistan" at bounding box center [1096, 184] width 163 height 27
click at [1295, 75] on link "Download" at bounding box center [1298, 71] width 109 height 32
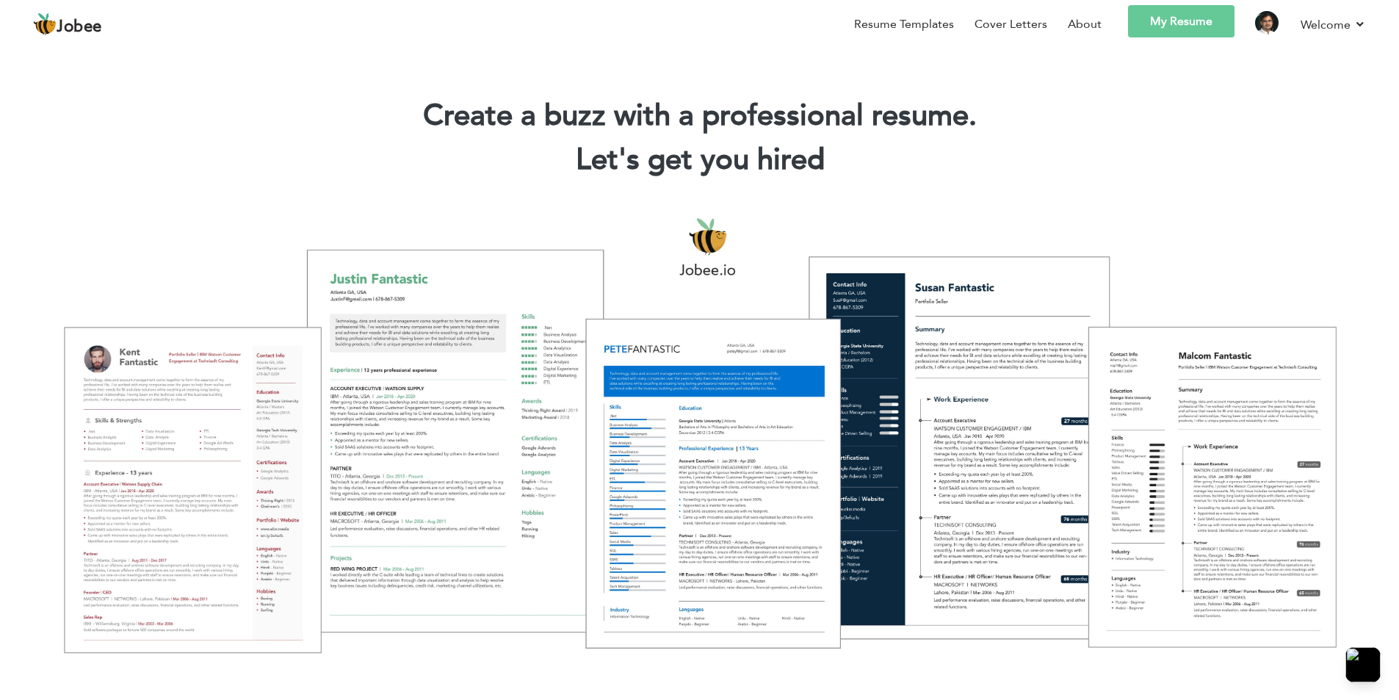
click at [1190, 22] on link "My Resume" at bounding box center [1181, 21] width 106 height 32
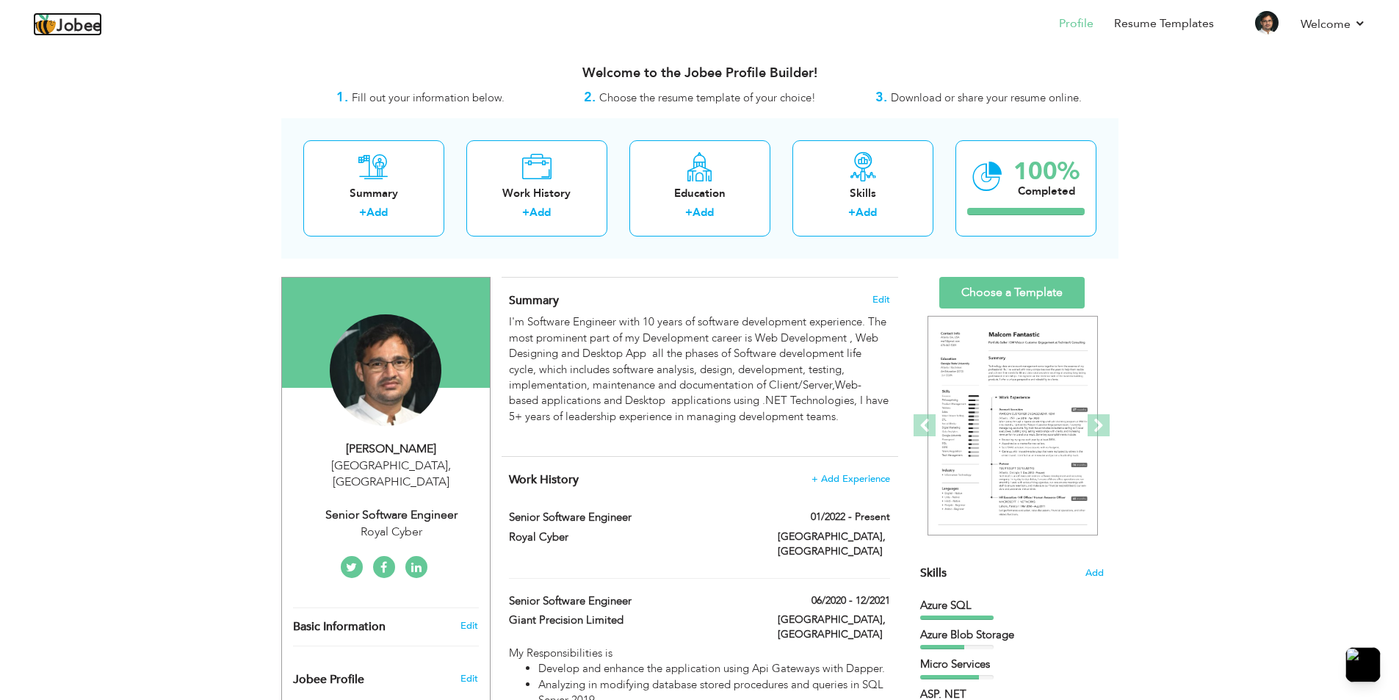
click at [84, 24] on span "Jobee" at bounding box center [80, 26] width 46 height 16
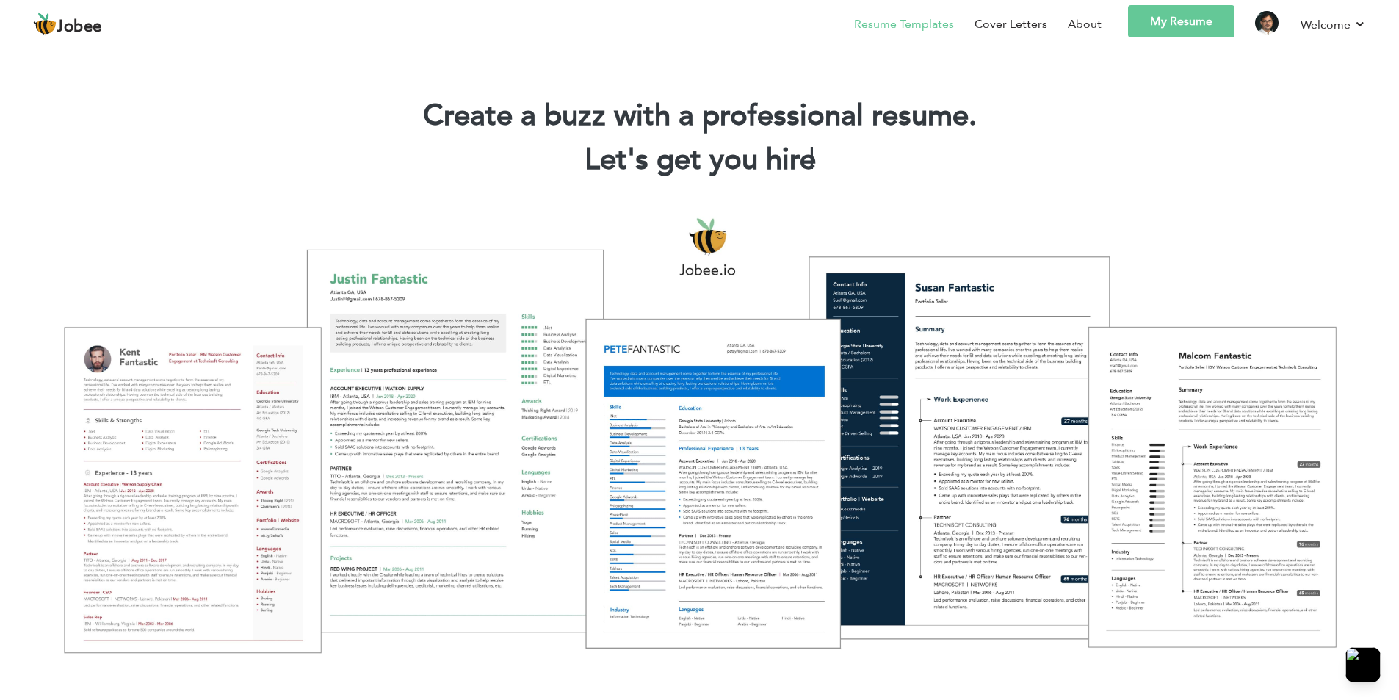
click at [911, 26] on link "Resume Templates" at bounding box center [904, 24] width 100 height 18
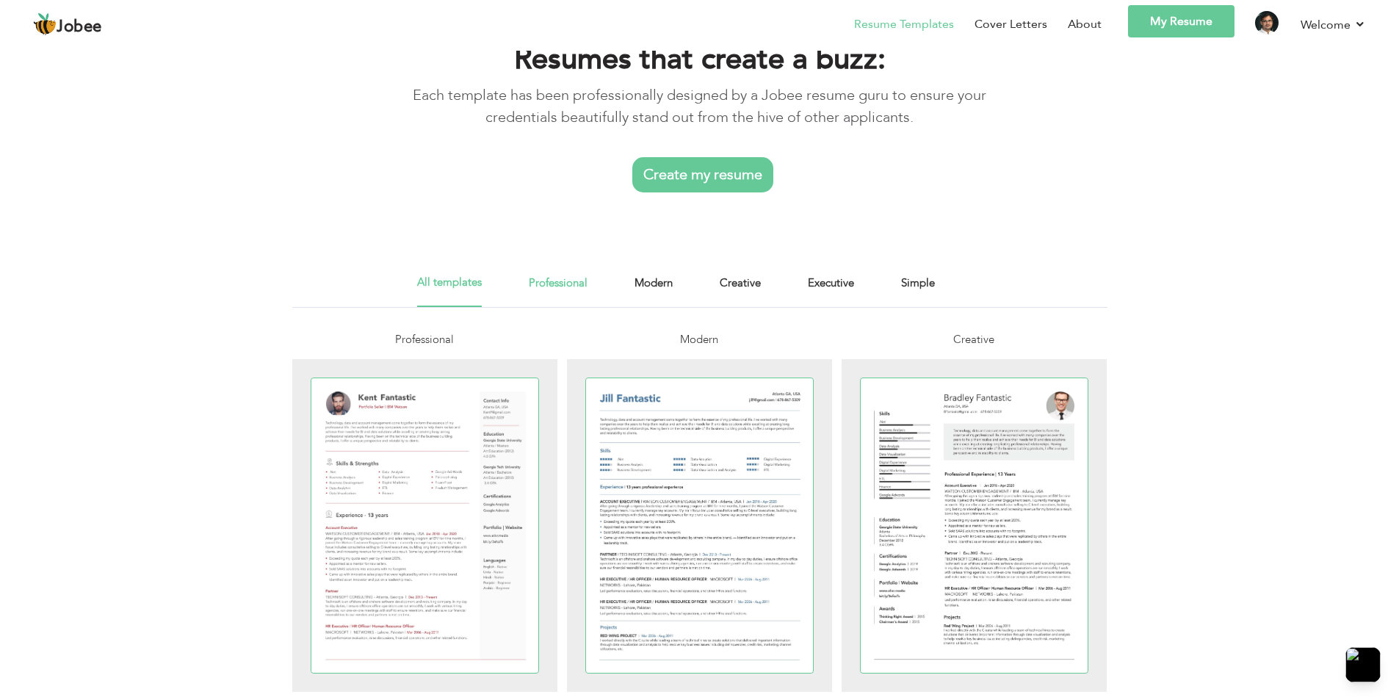
scroll to position [59, 0]
click at [571, 280] on link "Professional" at bounding box center [558, 288] width 59 height 33
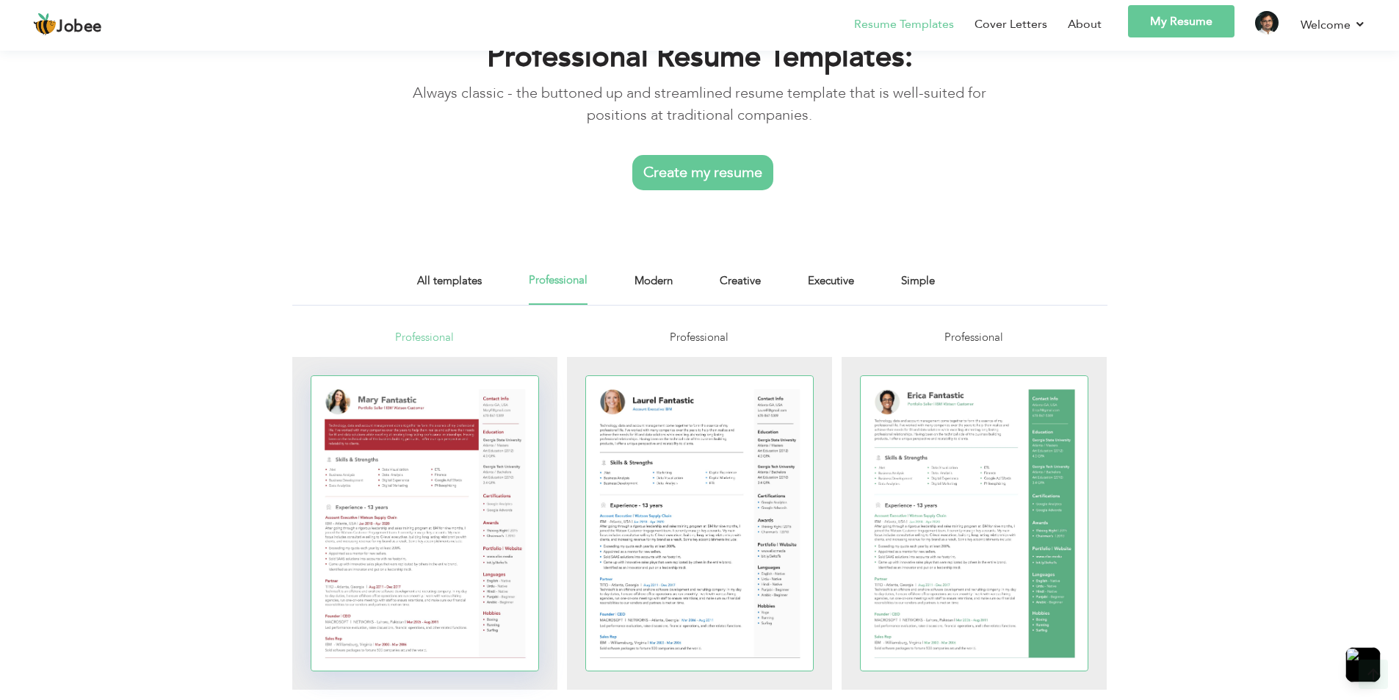
scroll to position [88, 0]
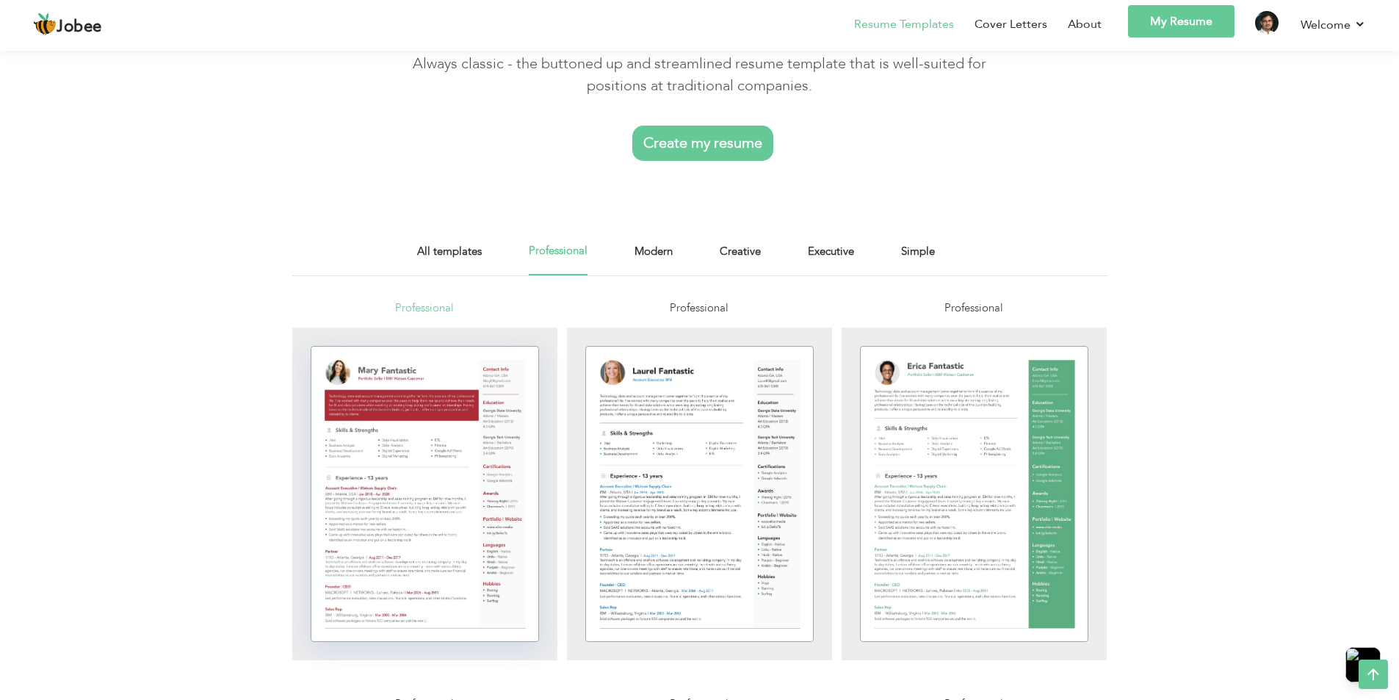
click at [413, 449] on div at bounding box center [425, 494] width 228 height 294
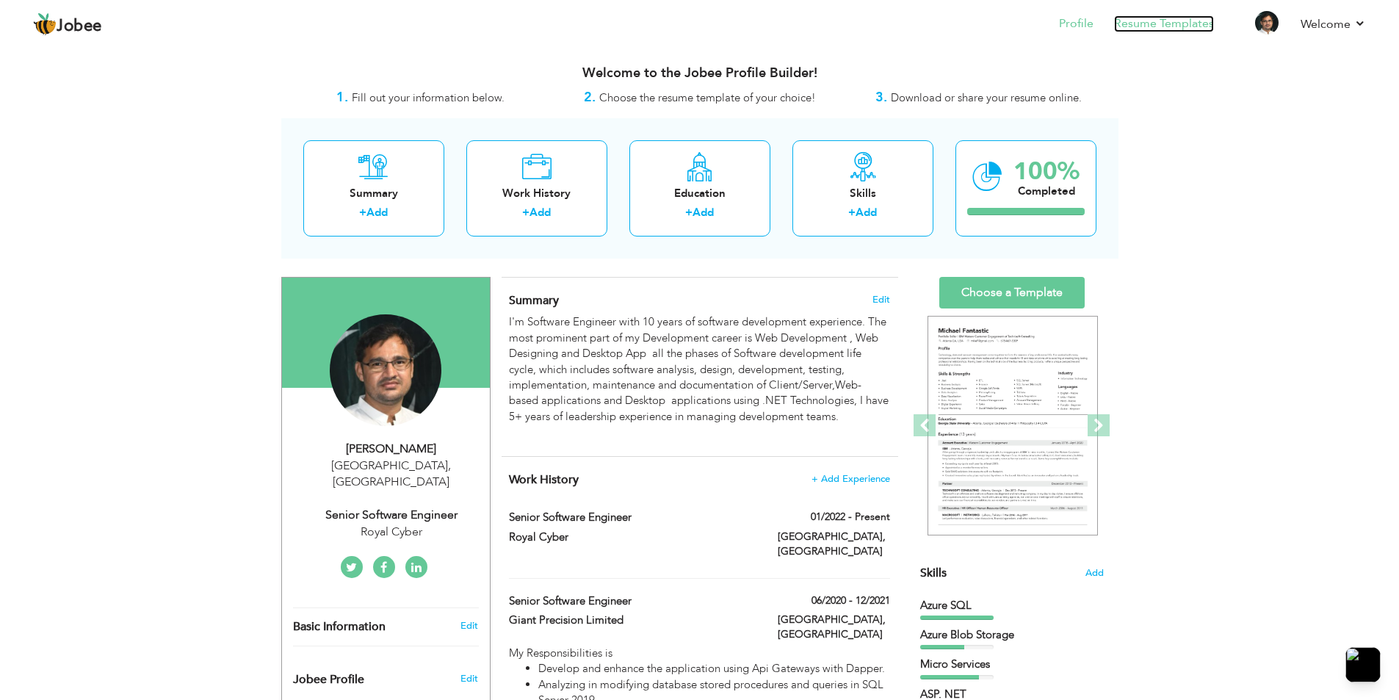
click at [1160, 28] on link "Resume Templates" at bounding box center [1164, 23] width 100 height 17
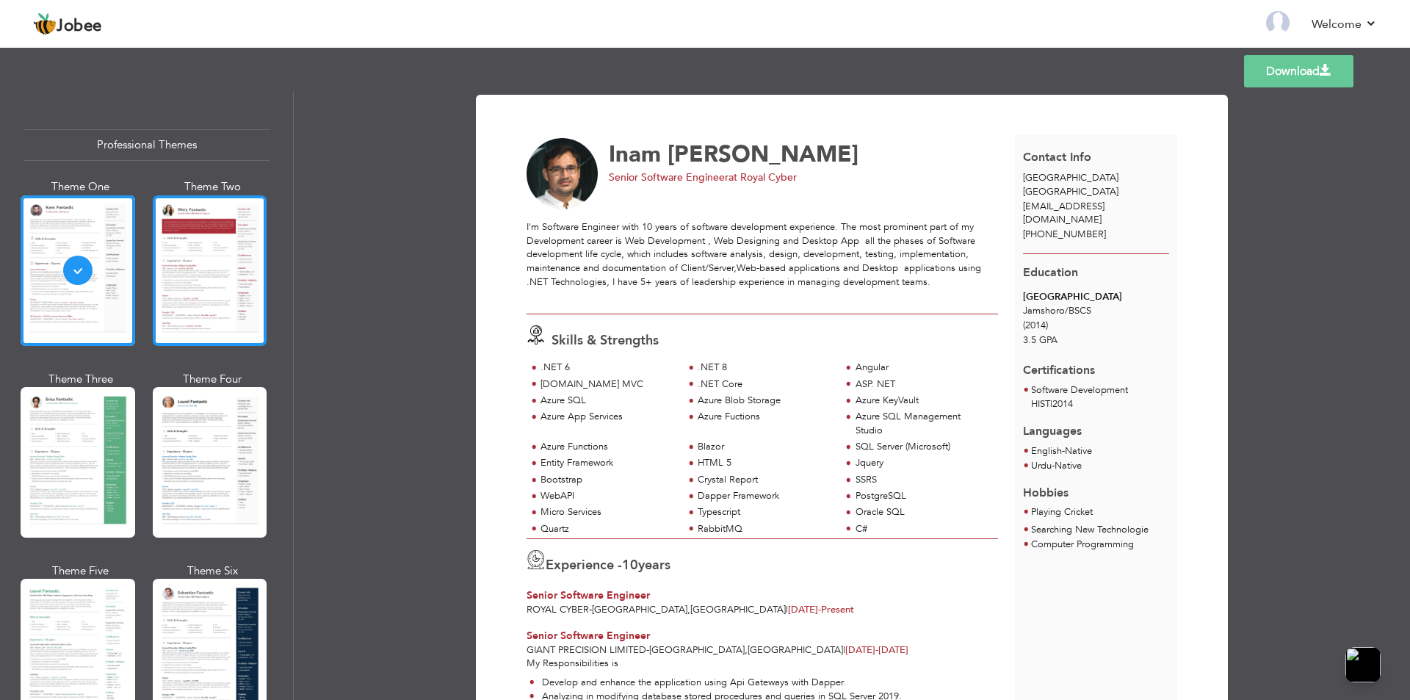
click at [196, 293] on div at bounding box center [210, 270] width 115 height 151
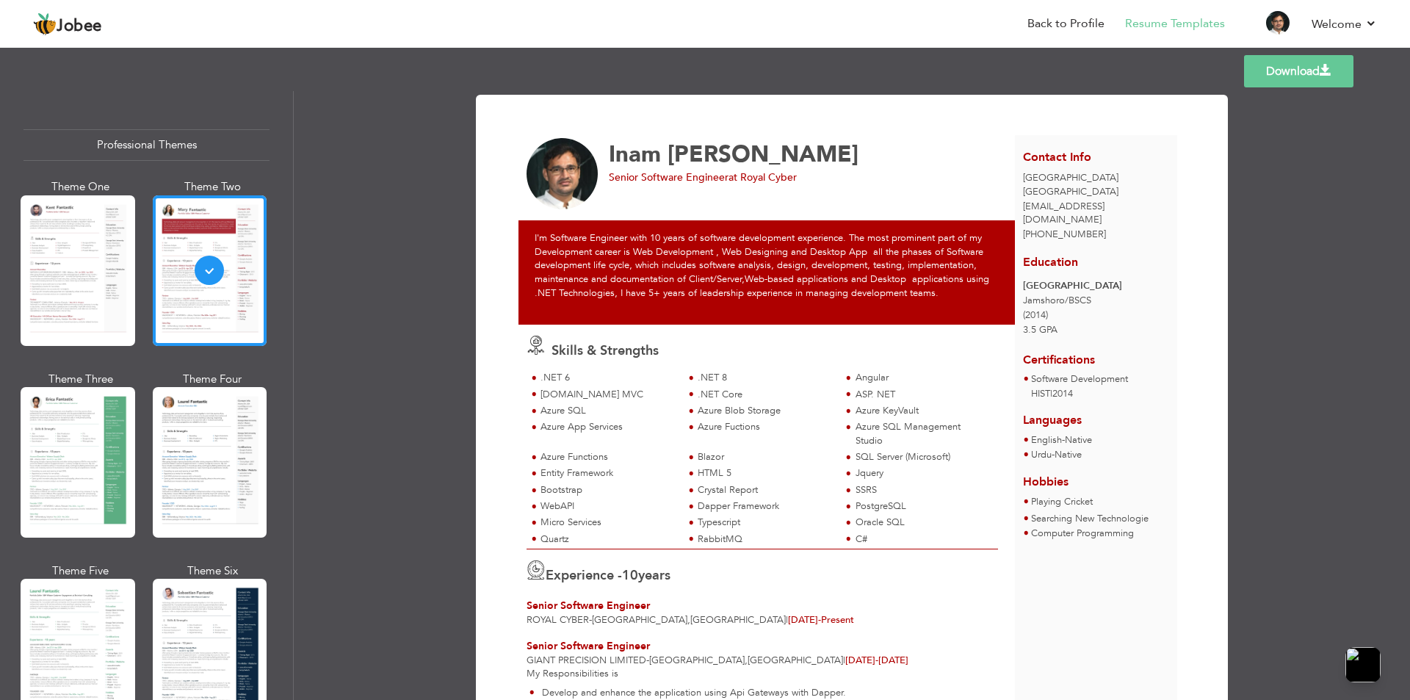
click at [1264, 65] on link "Download" at bounding box center [1298, 71] width 109 height 32
click at [936, 29] on nav "Back to Profile Resume Templates Resume Templates Cover Letters About My Resume…" at bounding box center [705, 25] width 1344 height 40
click at [1077, 29] on link "Back to Profile" at bounding box center [1065, 23] width 77 height 17
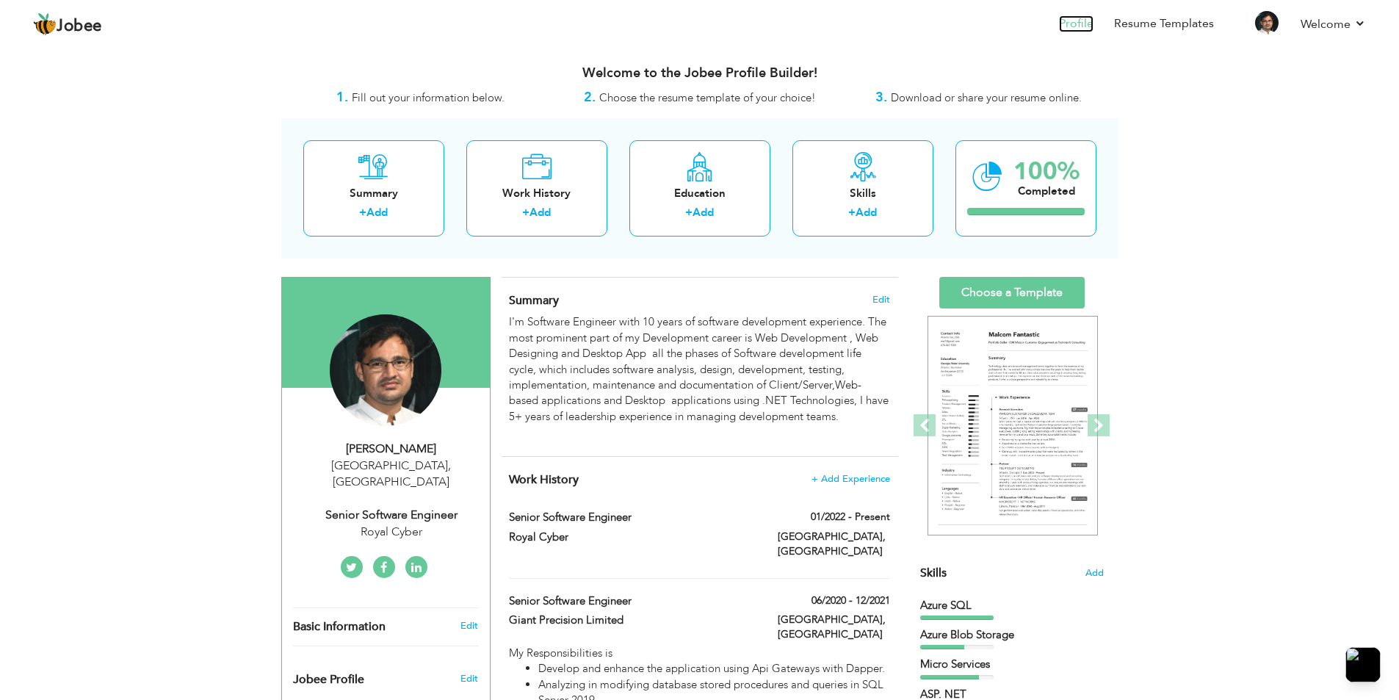
click at [1077, 21] on link "Profile" at bounding box center [1076, 23] width 35 height 17
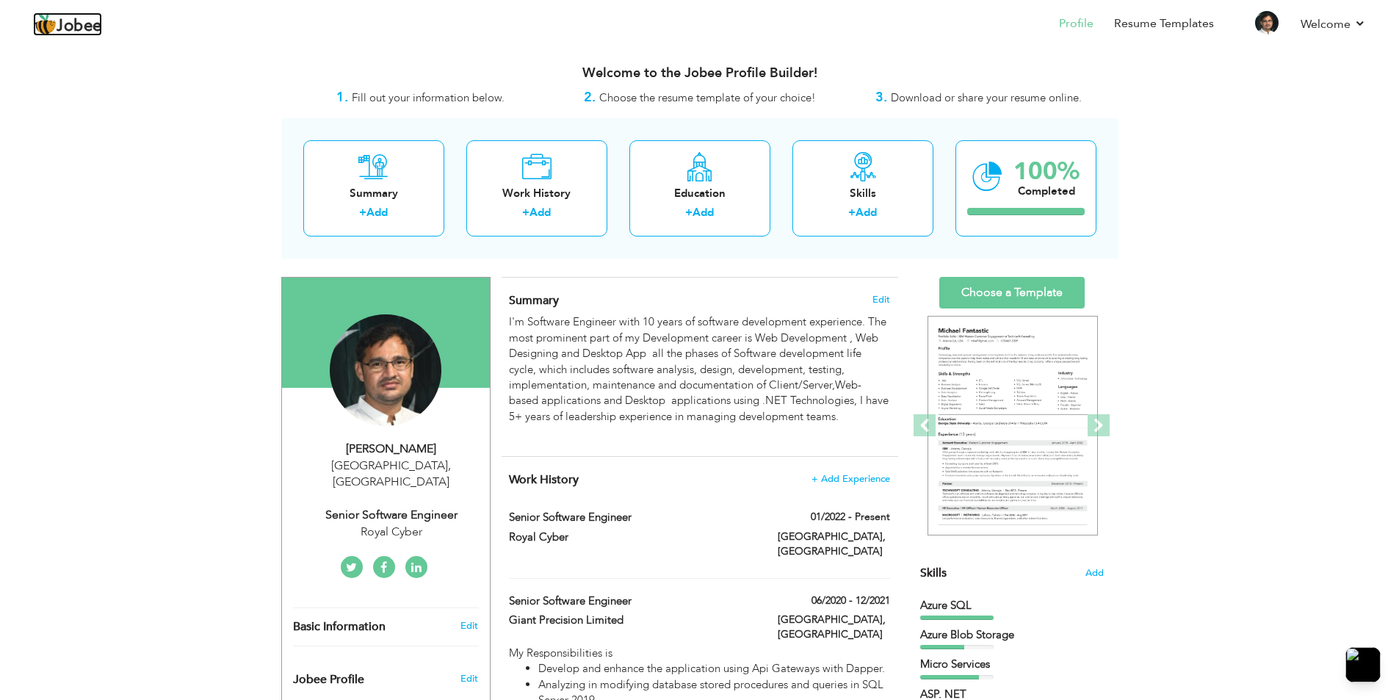
click at [89, 20] on span "Jobee" at bounding box center [80, 26] width 46 height 16
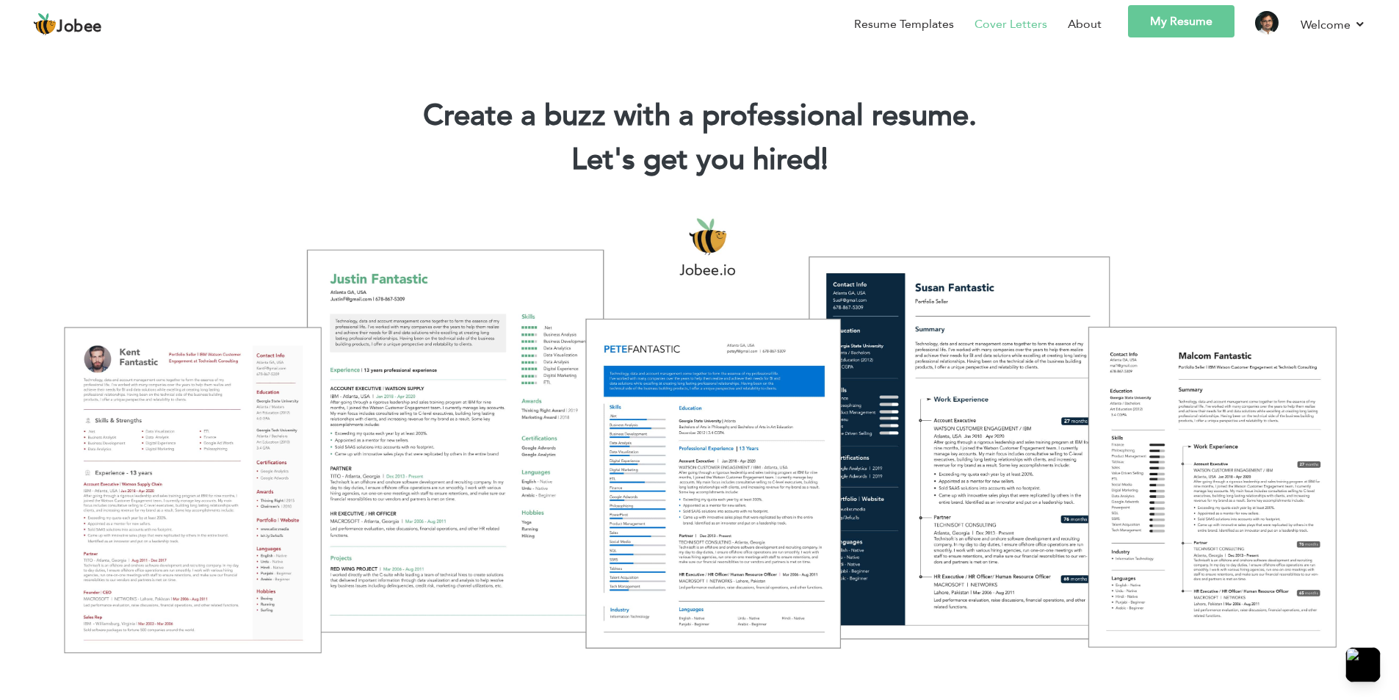
click at [1031, 22] on link "Cover Letters" at bounding box center [1011, 24] width 73 height 18
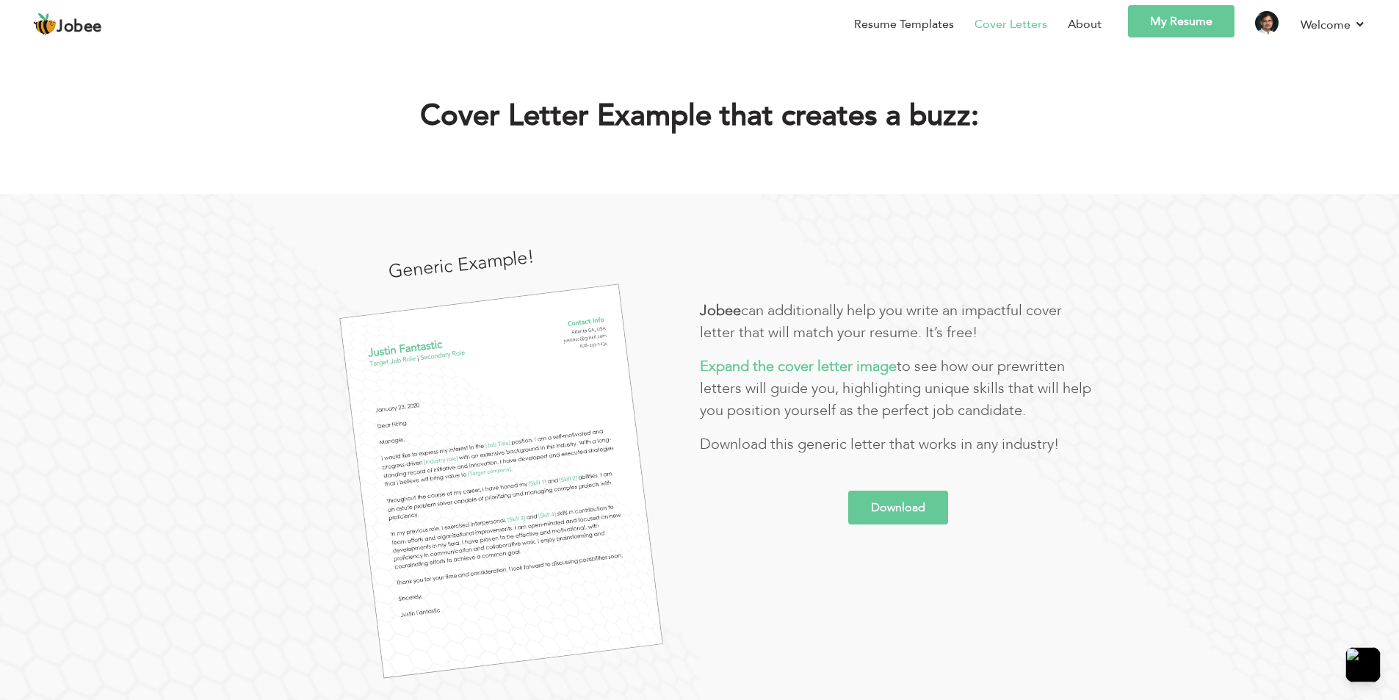
click at [304, 357] on div "Generic Example!" at bounding box center [501, 463] width 397 height 398
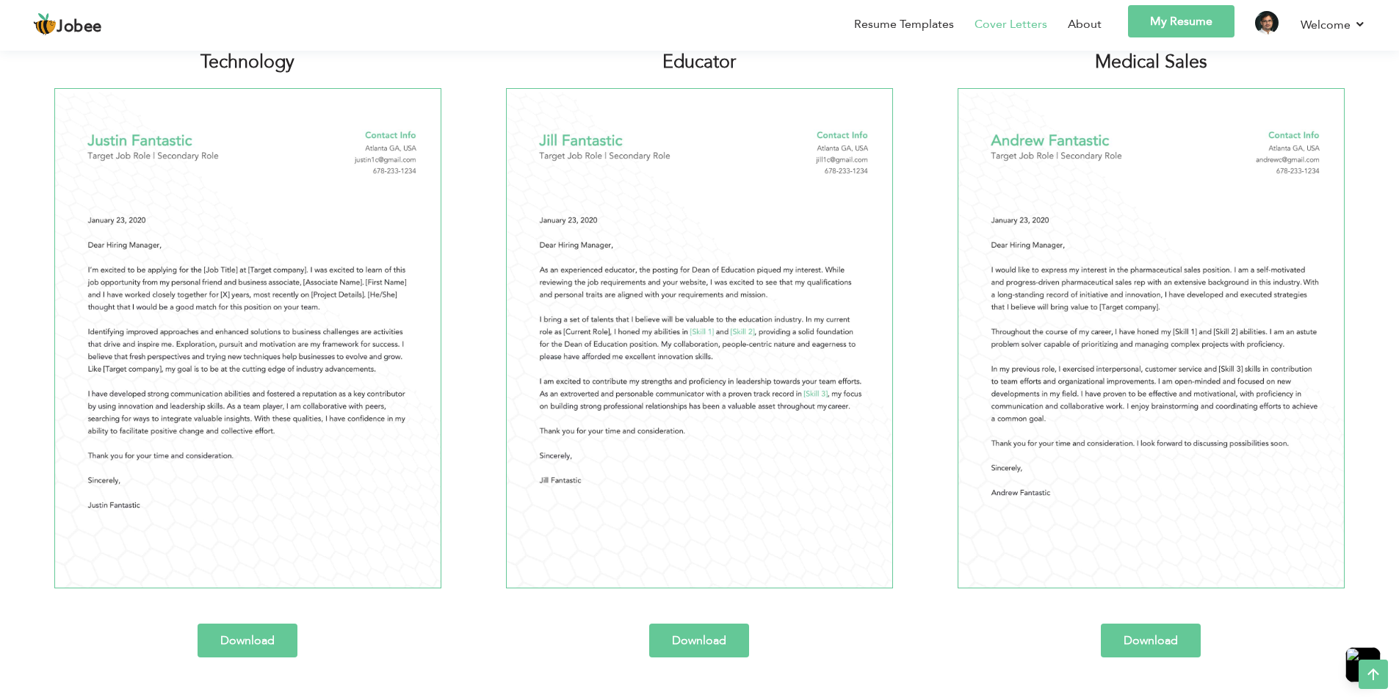
scroll to position [881, 0]
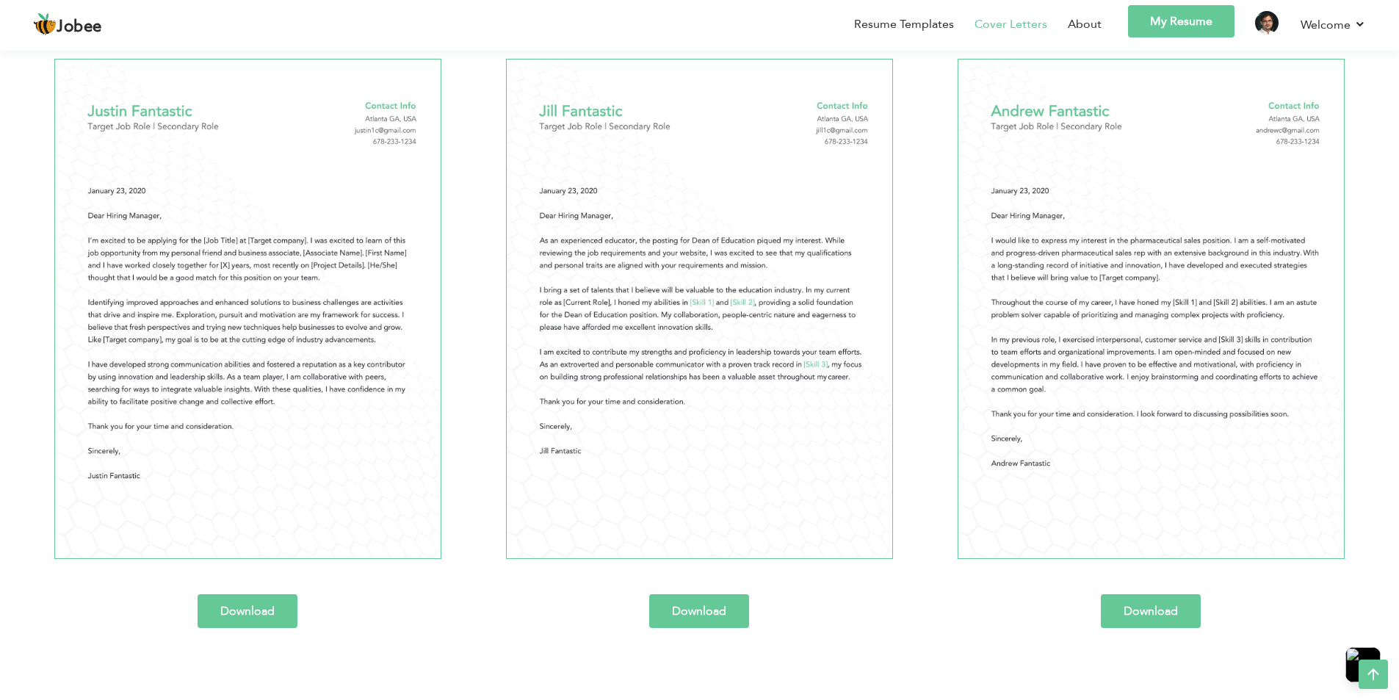
click at [258, 598] on link "Download" at bounding box center [248, 611] width 100 height 34
